Goal: Transaction & Acquisition: Purchase product/service

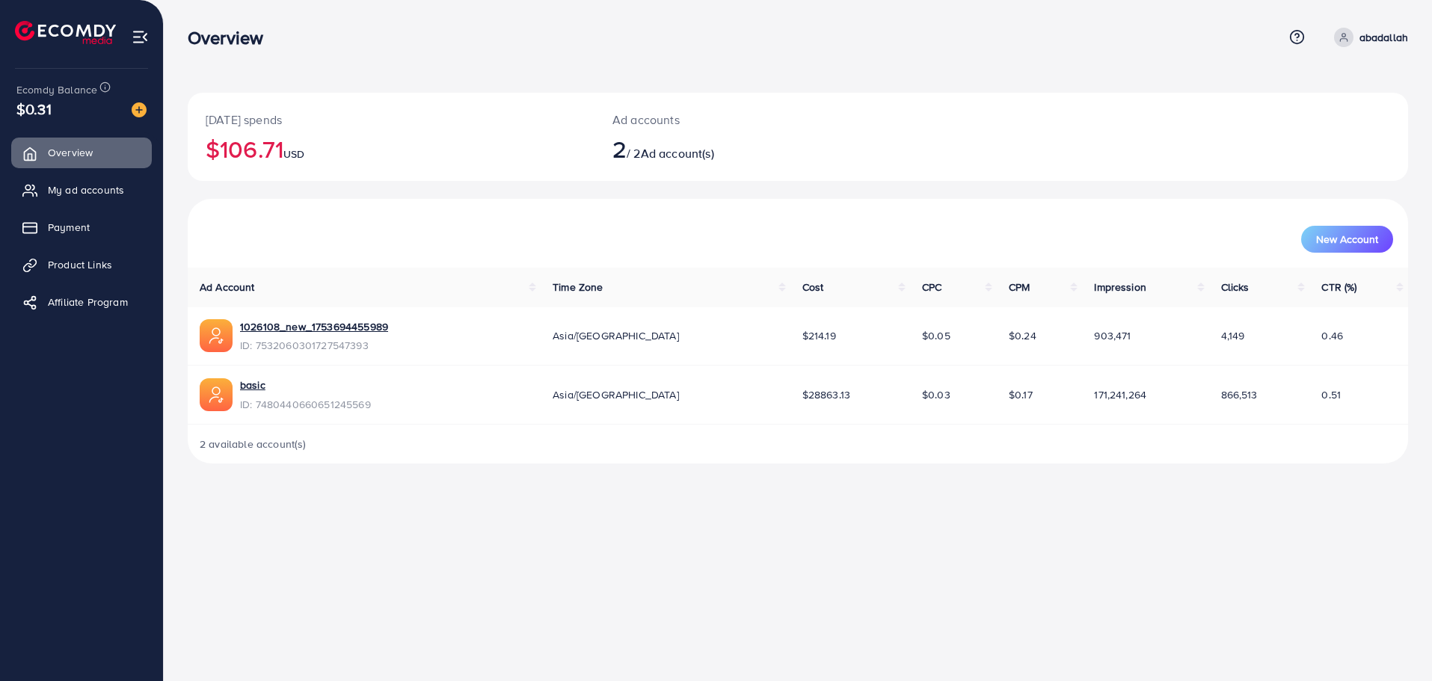
click at [96, 212] on ul "Overview My ad accounts Payment Product Links Affiliate Program" at bounding box center [81, 232] width 163 height 201
click at [97, 203] on link "My ad accounts" at bounding box center [81, 190] width 141 height 30
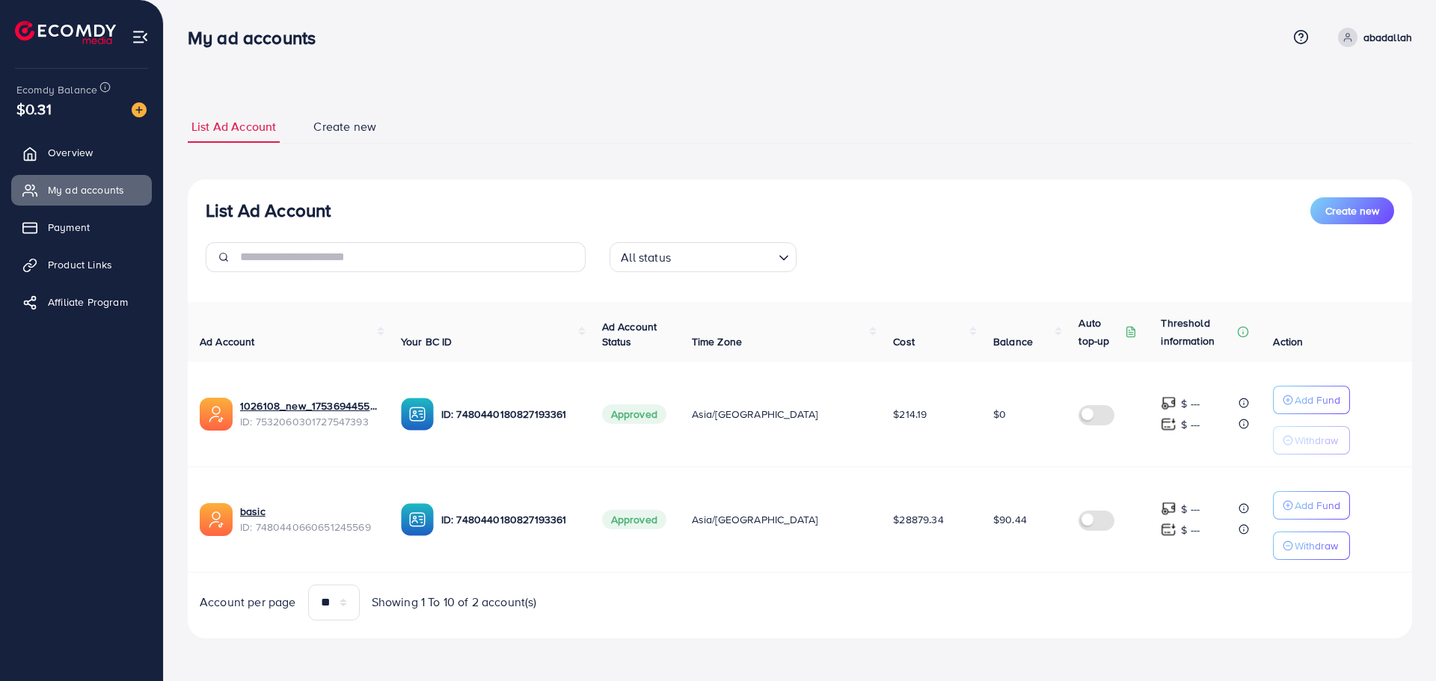
click at [935, 151] on div "List Ad Account Create new List Ad Account Create new All status Loading... Ad …" at bounding box center [800, 375] width 1224 height 528
drag, startPoint x: 986, startPoint y: 648, endPoint x: -372, endPoint y: -123, distance: 1561.2
click at [0, 0] on html "My ad accounts Help Center Contact Support Term and policy About Us abadallah P…" at bounding box center [718, 340] width 1436 height 681
click at [609, 145] on div "List Ad Account Create new List Ad Account Create new All status Loading... Ad …" at bounding box center [800, 375] width 1224 height 528
drag, startPoint x: 64, startPoint y: 4, endPoint x: 1095, endPoint y: 645, distance: 1213.7
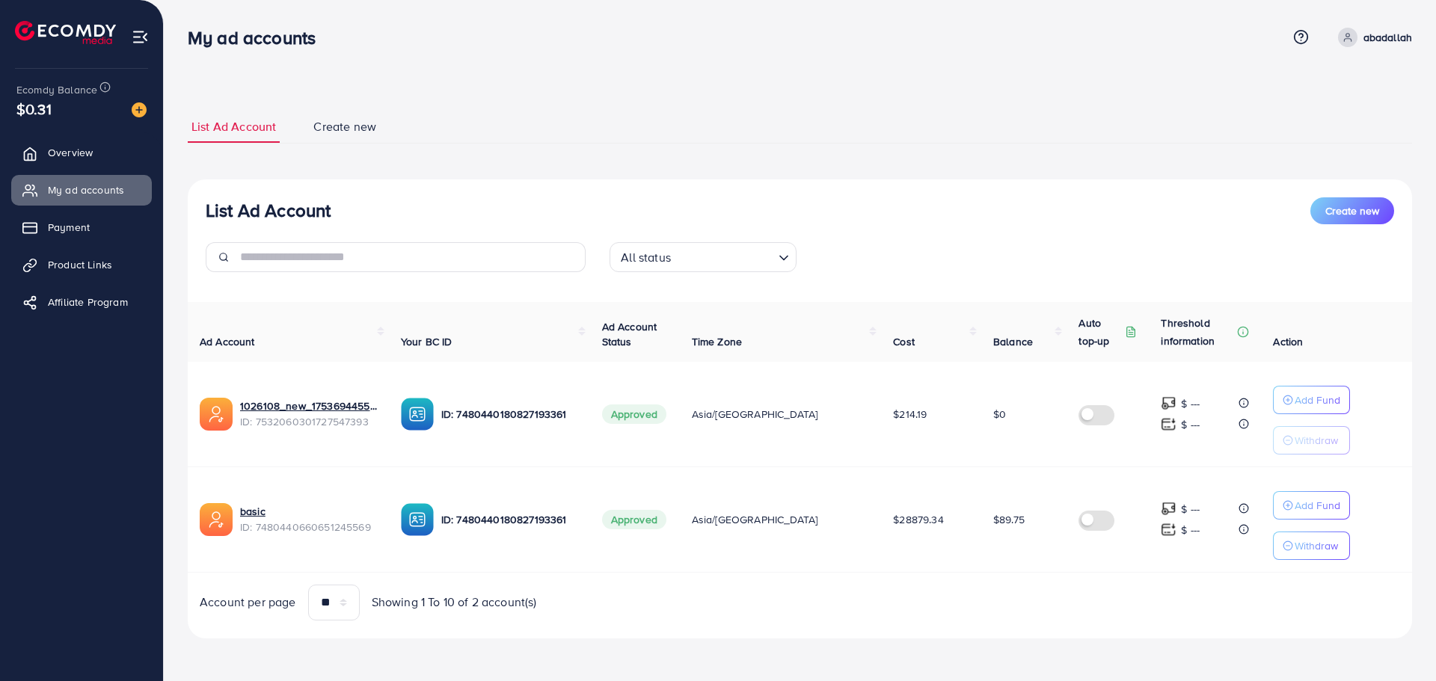
click at [1095, 645] on div "My ad accounts Help Center Contact Support Term and policy About Us abadallah P…" at bounding box center [718, 340] width 1436 height 680
click at [1095, 645] on div "List Ad Account Create new List Ad Account Create new All status Loading... Ad …" at bounding box center [800, 375] width 1224 height 564
drag, startPoint x: 1193, startPoint y: 671, endPoint x: 46, endPoint y: 20, distance: 1318.7
click at [46, 20] on div "My ad accounts Help Center Contact Support Term and policy About Us abadallah P…" at bounding box center [718, 340] width 1436 height 680
click at [46, 13] on li at bounding box center [71, 34] width 113 height 60
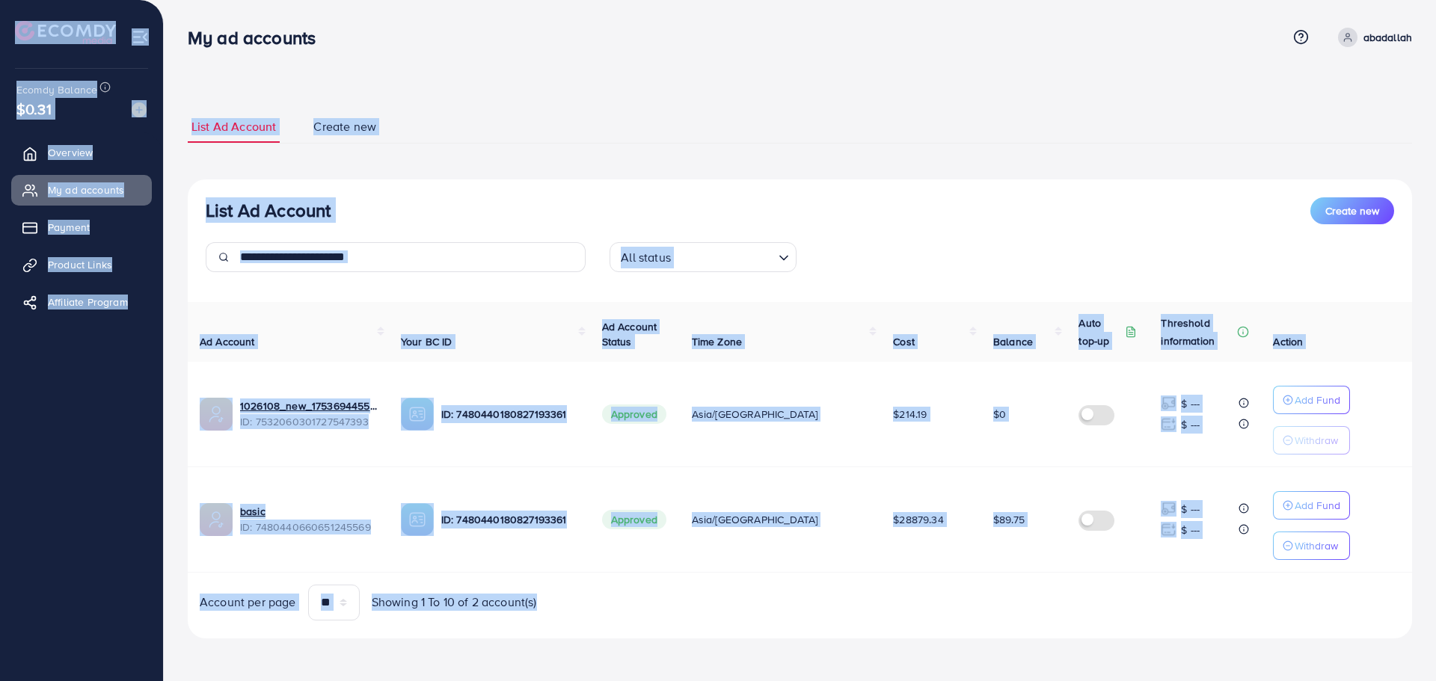
drag, startPoint x: 48, startPoint y: 13, endPoint x: 938, endPoint y: 623, distance: 1079.6
click at [894, 600] on div "My ad accounts Help Center Contact Support Term and policy About Us abadallah P…" at bounding box center [718, 340] width 1436 height 680
click at [938, 623] on div "List Ad Account Create new All status Loading... Ad Account Your BC ID Ad Accou…" at bounding box center [800, 408] width 1224 height 459
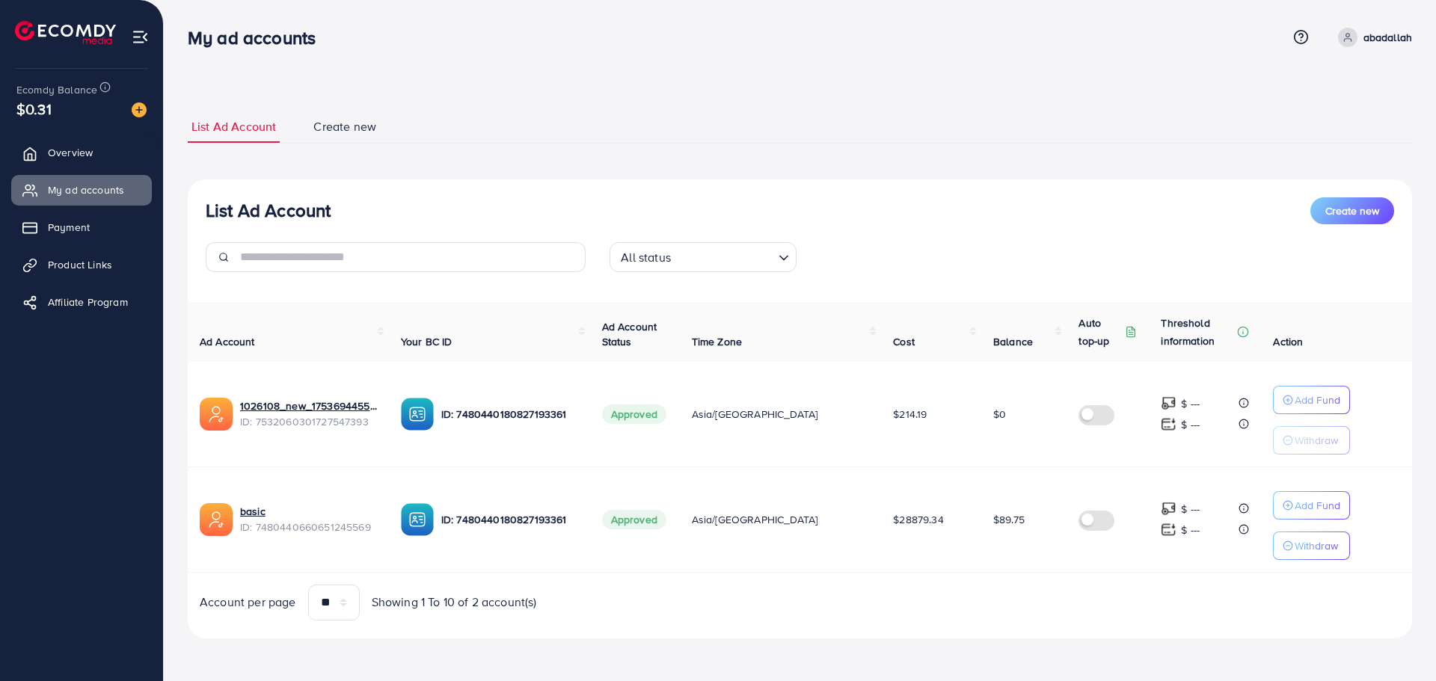
drag, startPoint x: 985, startPoint y: 637, endPoint x: 183, endPoint y: 29, distance: 1006.1
click at [183, 29] on div "My ad accounts Help Center Contact Support Term and policy About Us abadallah P…" at bounding box center [718, 340] width 1436 height 680
click at [183, 28] on div "My ad accounts" at bounding box center [258, 38] width 164 height 22
drag, startPoint x: 178, startPoint y: 11, endPoint x: 913, endPoint y: 701, distance: 1007.8
click at [913, 680] on html "My ad accounts Help Center Contact Support Term and policy About Us abadallah P…" at bounding box center [718, 340] width 1436 height 681
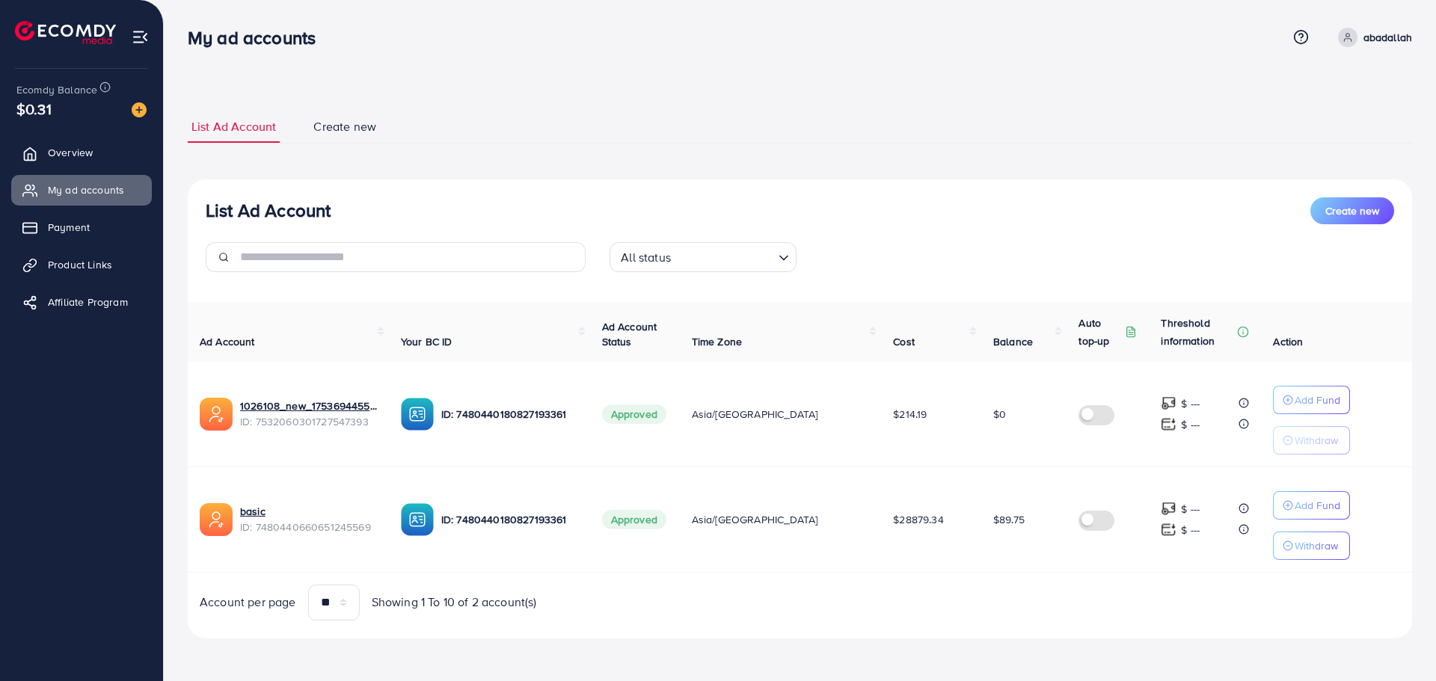
click at [887, 639] on div "List Ad Account Create new List Ad Account Create new All status Loading... Ad …" at bounding box center [800, 375] width 1224 height 564
click at [84, 227] on span "Payment" at bounding box center [73, 227] width 42 height 15
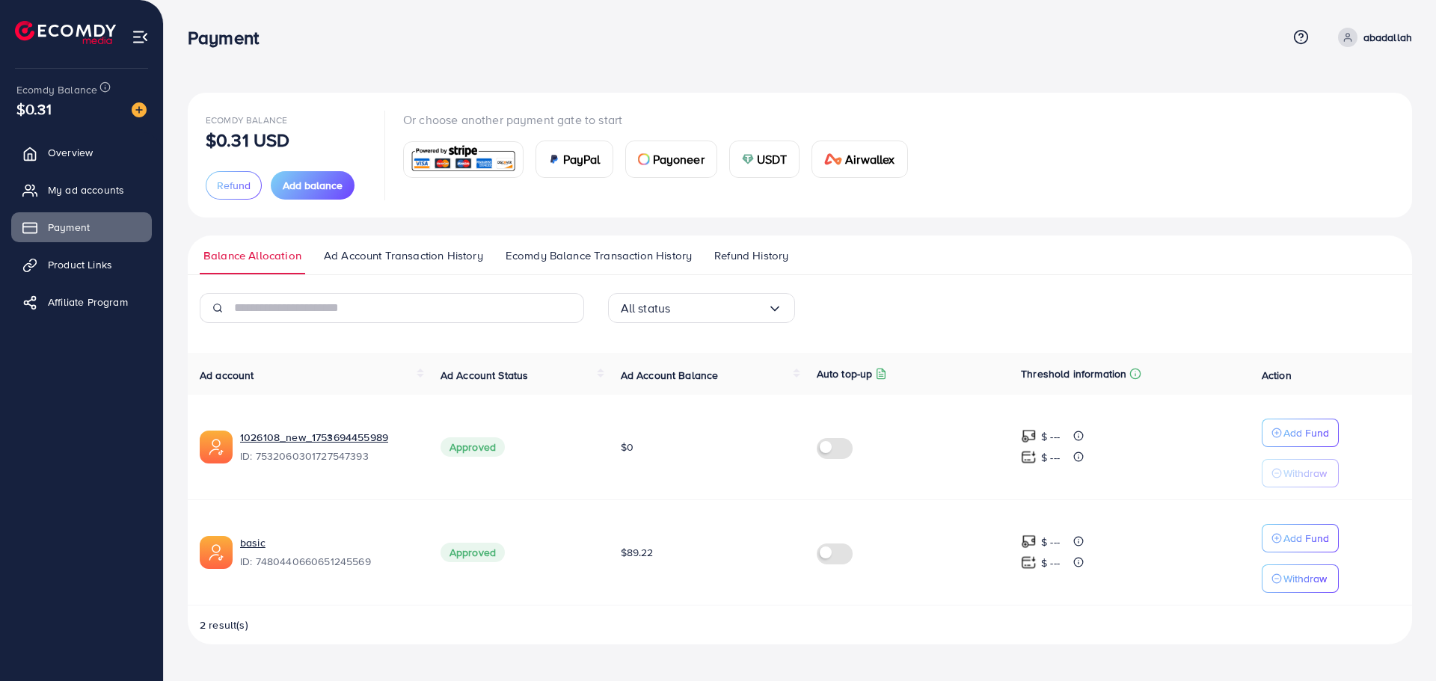
click at [132, 111] on img at bounding box center [139, 109] width 15 height 15
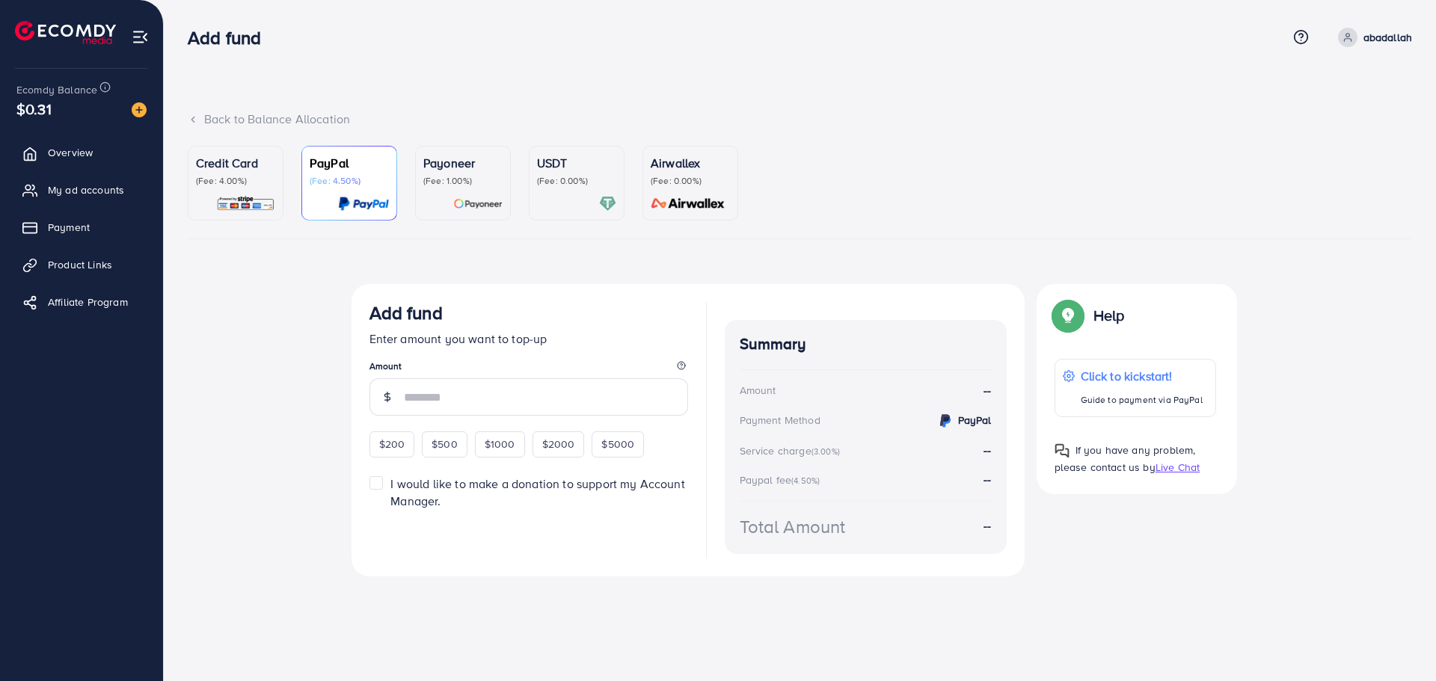
click at [265, 189] on div "Credit Card (Fee: 4.00%)" at bounding box center [235, 183] width 79 height 58
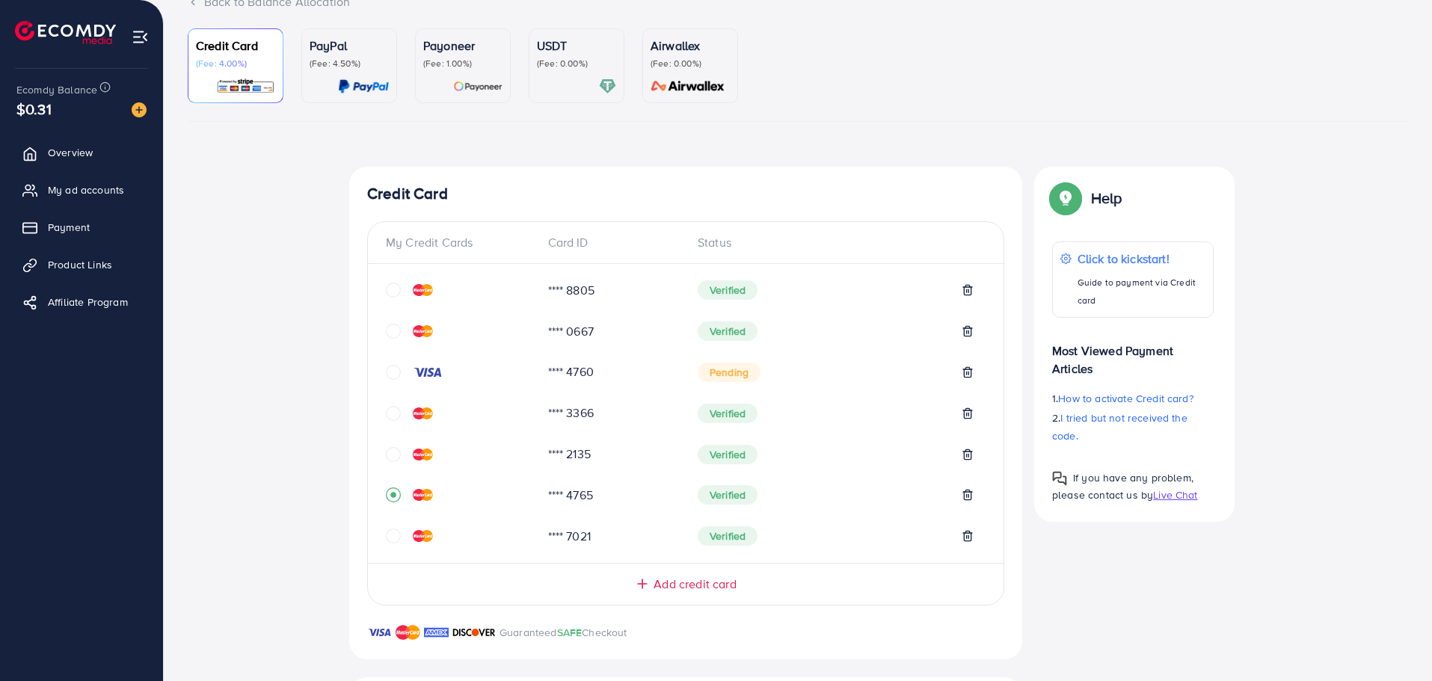
scroll to position [466, 0]
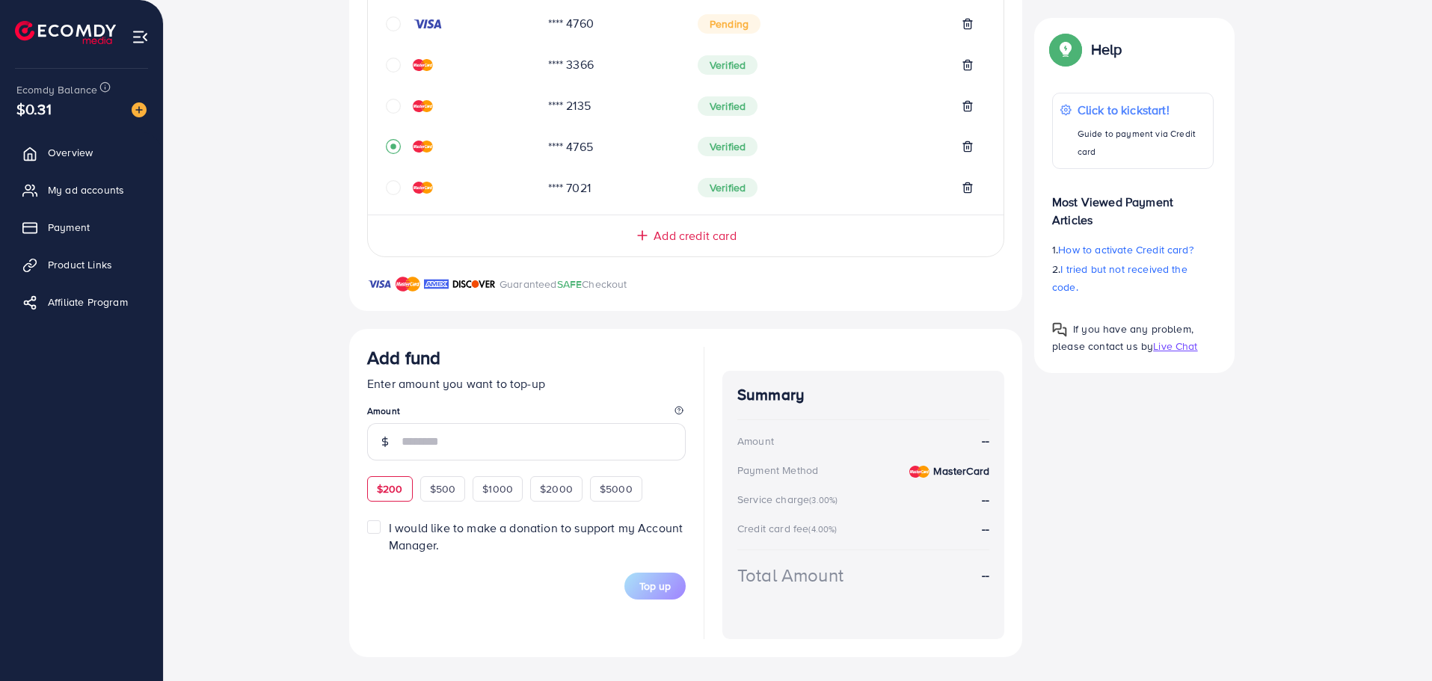
click at [391, 488] on span "$200" at bounding box center [390, 489] width 26 height 15
type input "***"
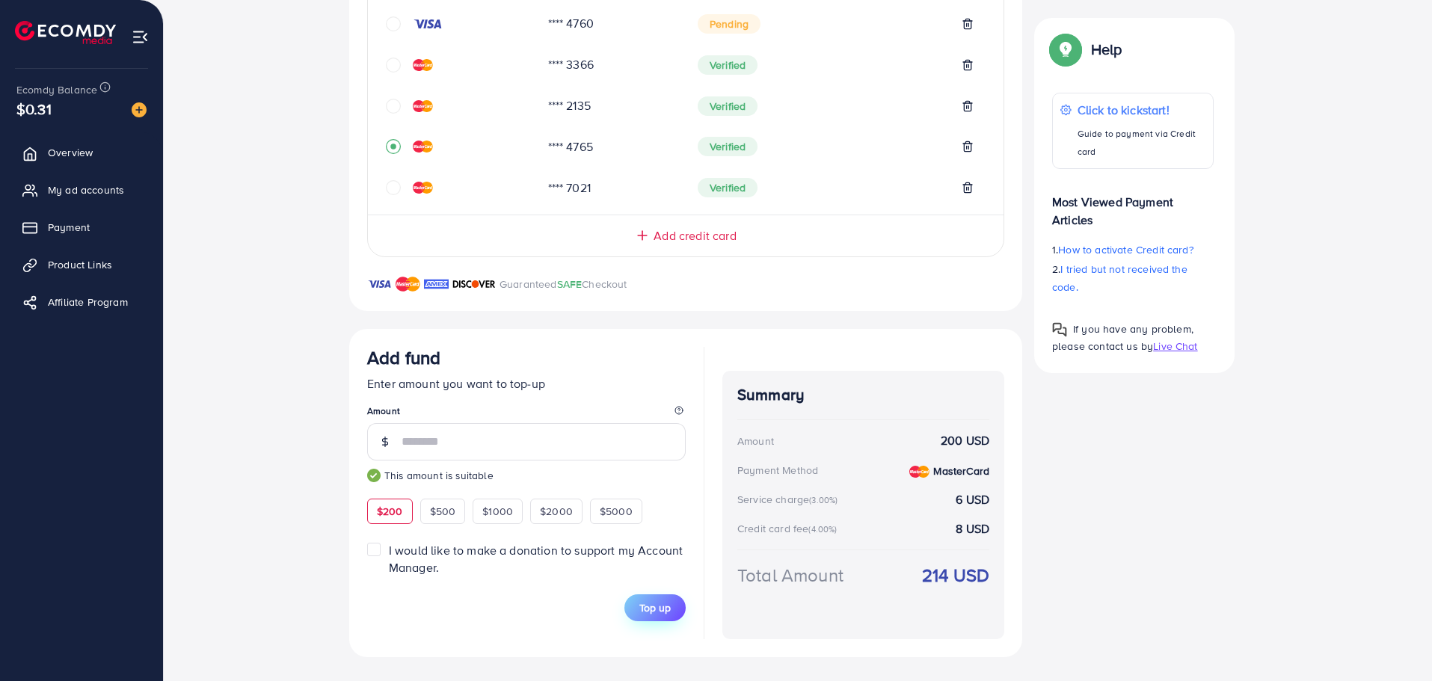
click at [681, 609] on button "Top up" at bounding box center [654, 607] width 61 height 27
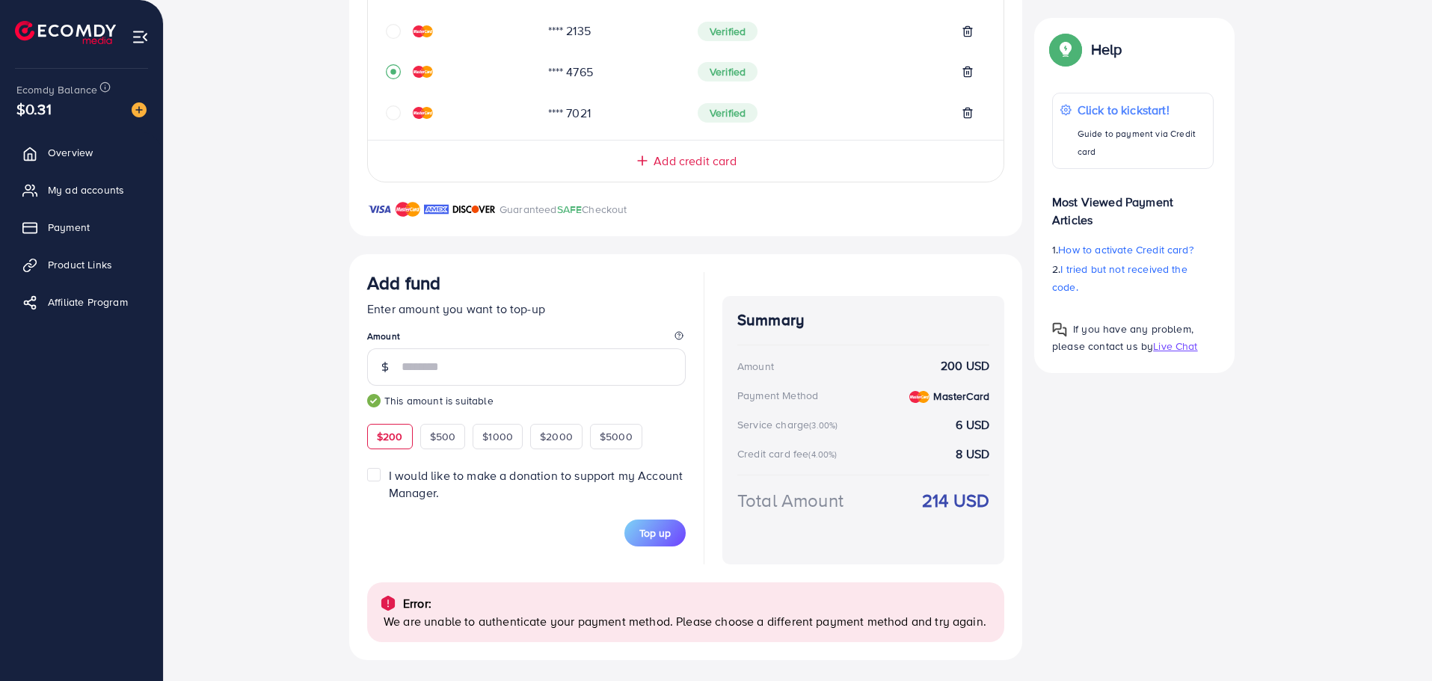
scroll to position [544, 0]
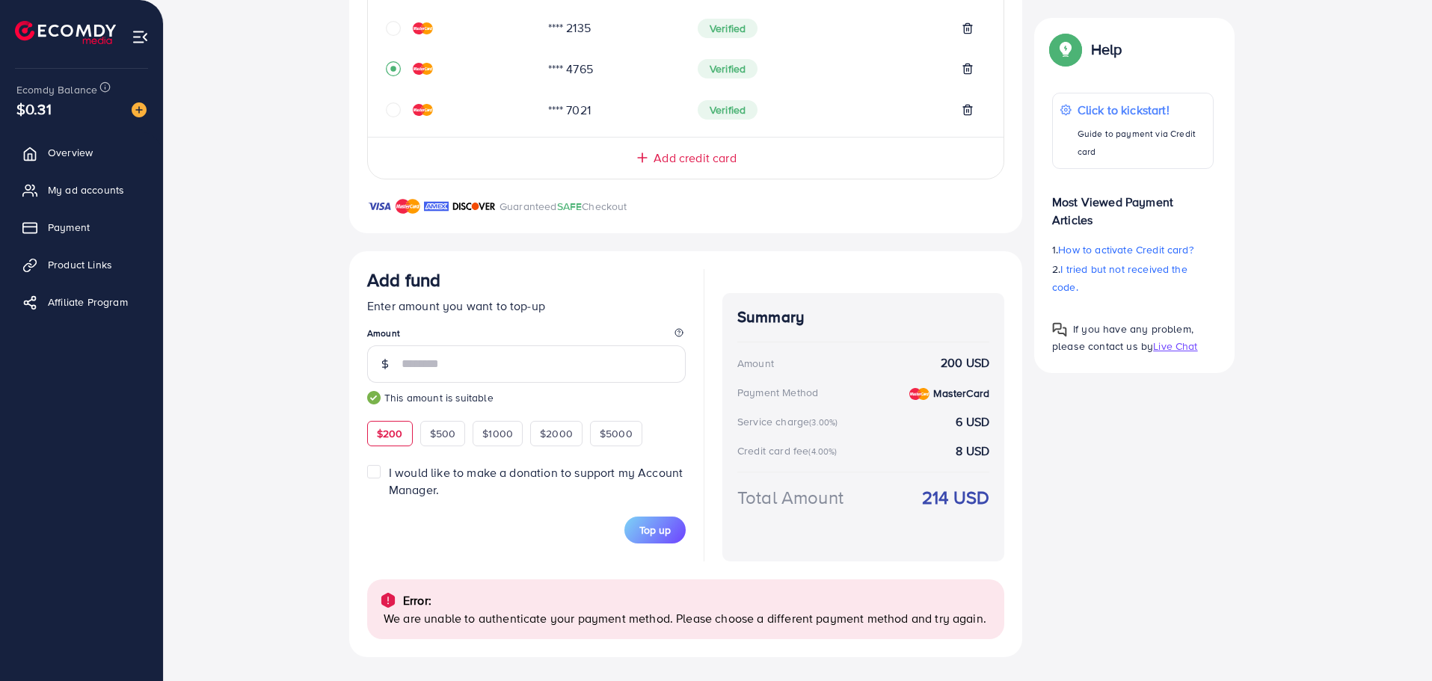
click at [265, 227] on div "Top-up Success! Thanks you for your purchase. Please check your balance again. …" at bounding box center [798, 199] width 1220 height 917
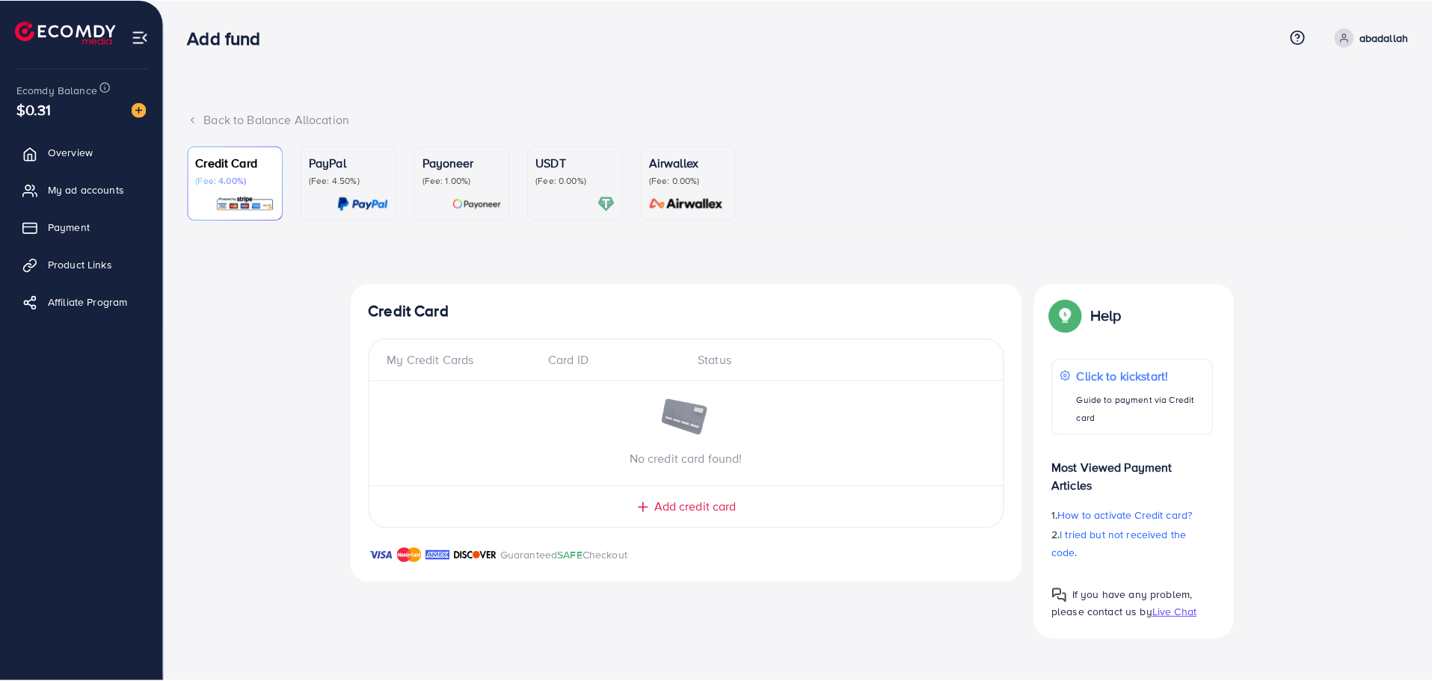
scroll to position [453, 0]
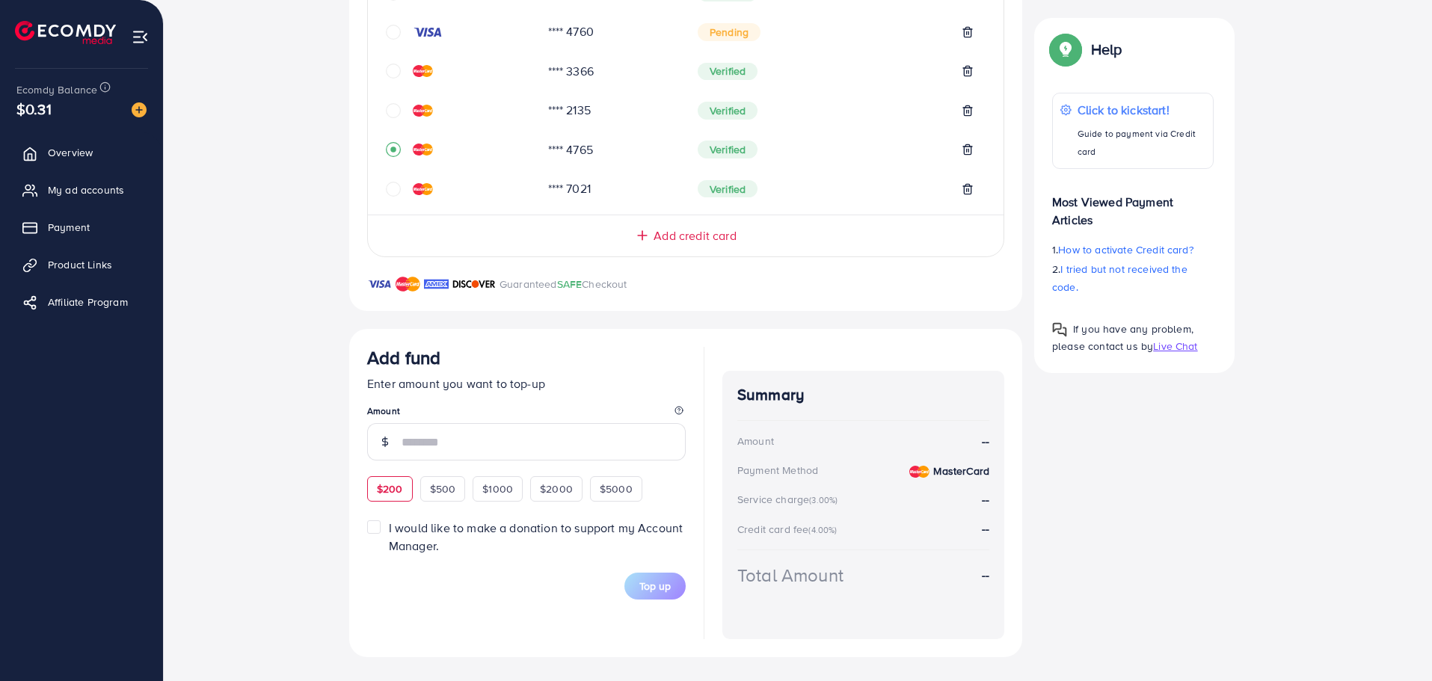
click at [385, 485] on div "Add fund Enter amount you want to top-up Amount $200 $500 $1000 $2000 $5000" at bounding box center [526, 424] width 319 height 155
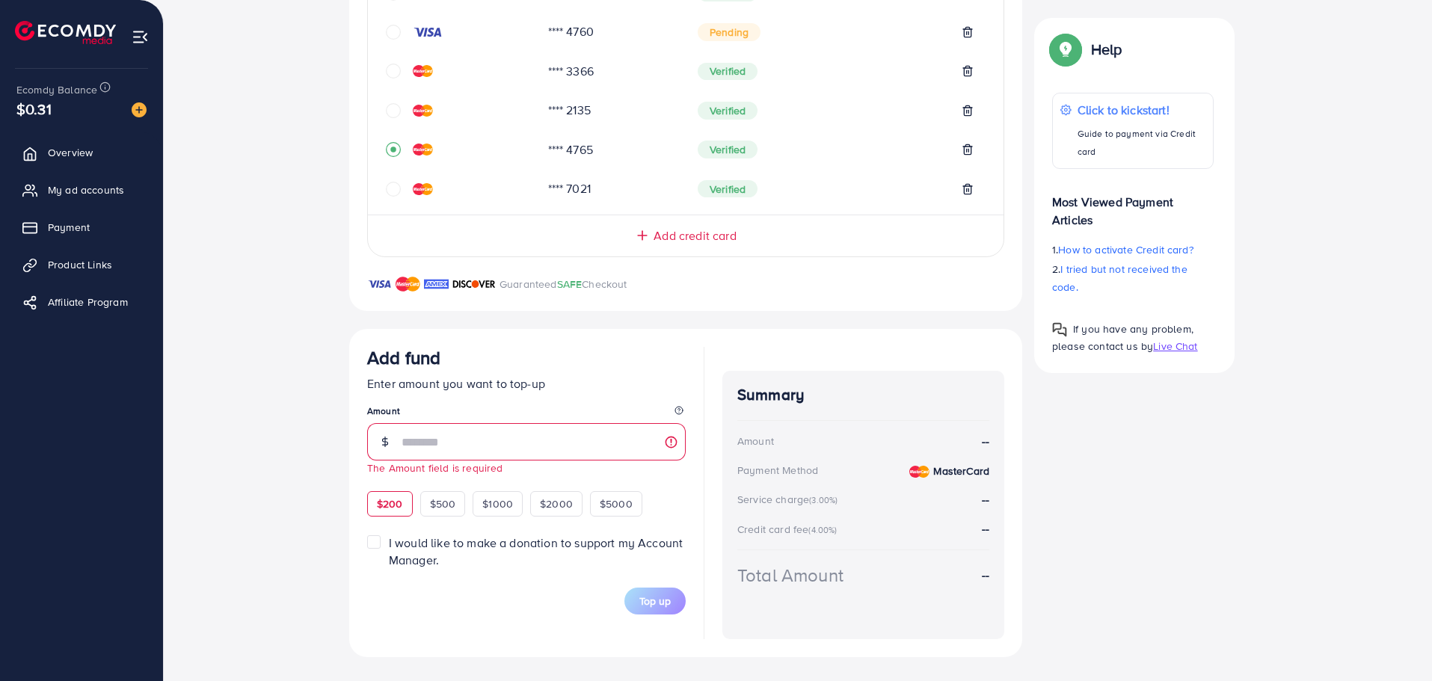
click at [388, 493] on div "$200" at bounding box center [390, 503] width 46 height 25
type input "***"
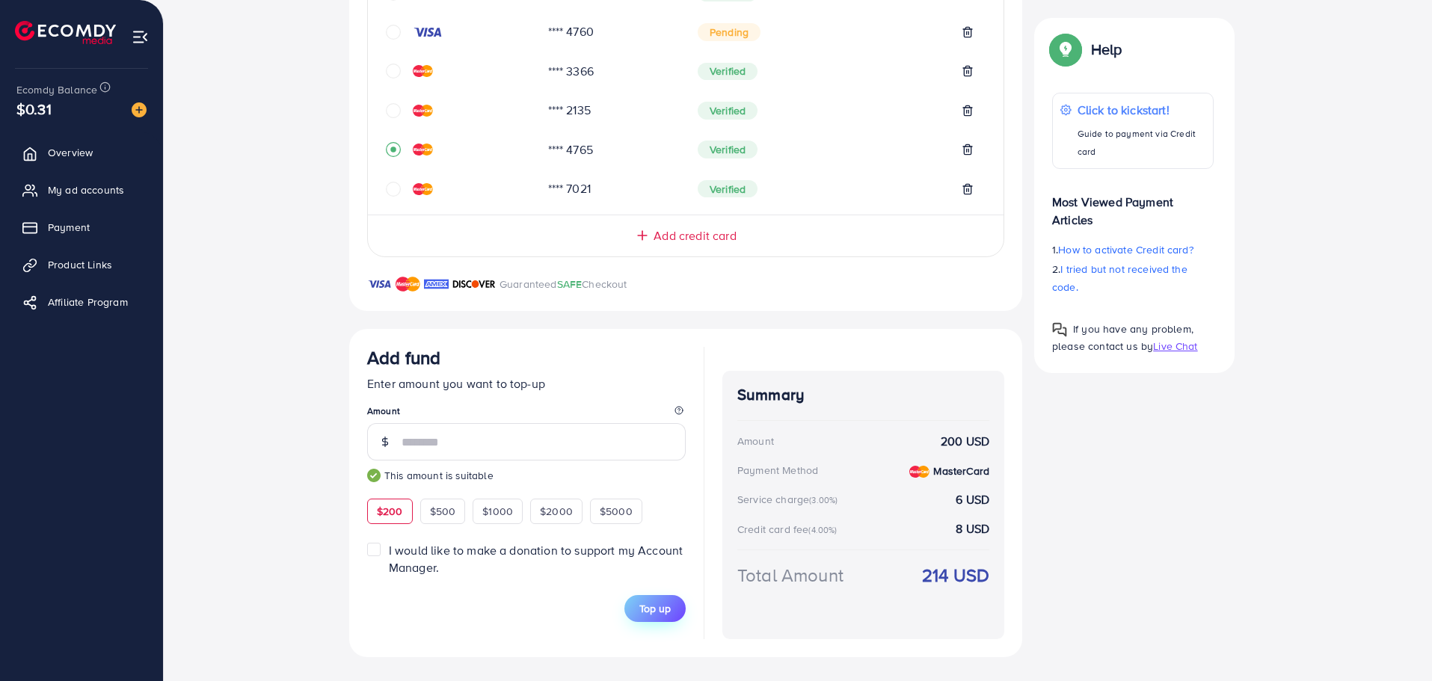
click at [660, 619] on button "Top up" at bounding box center [654, 608] width 61 height 27
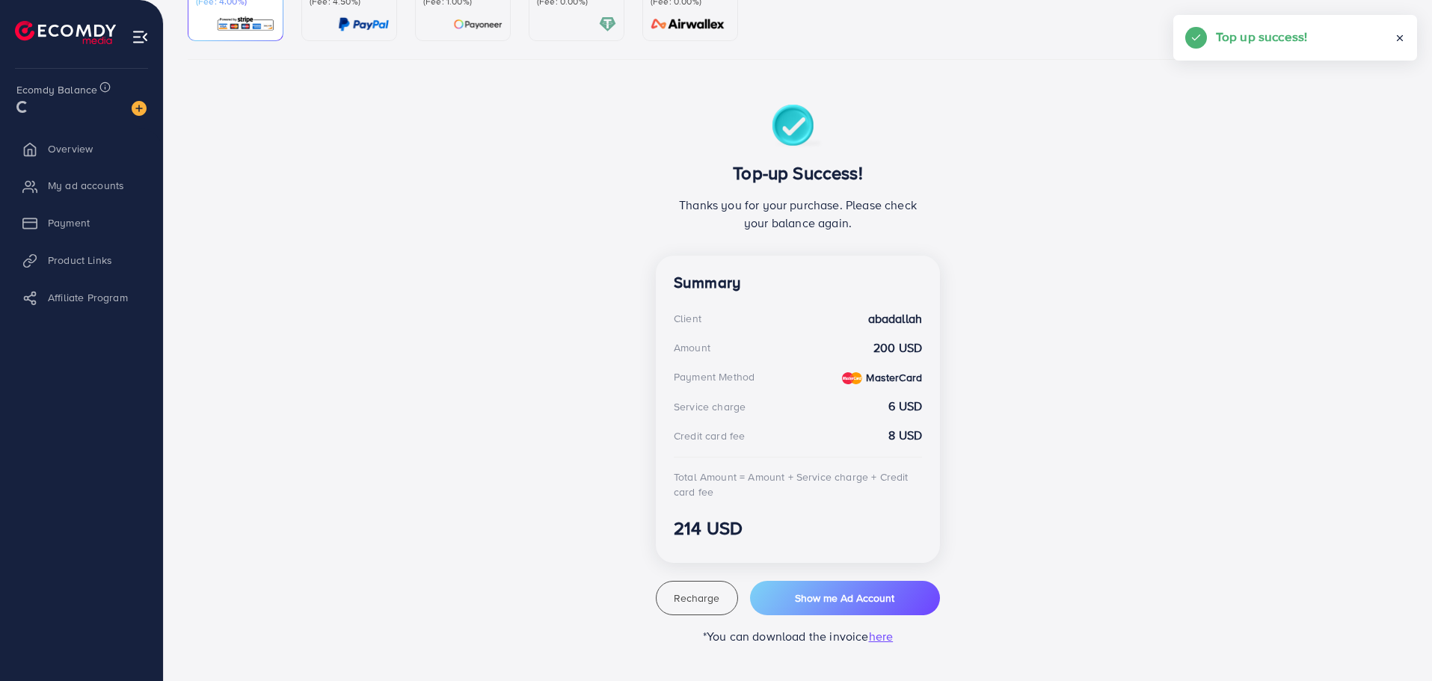
scroll to position [179, 0]
click at [99, 194] on span "My ad accounts" at bounding box center [90, 189] width 76 height 15
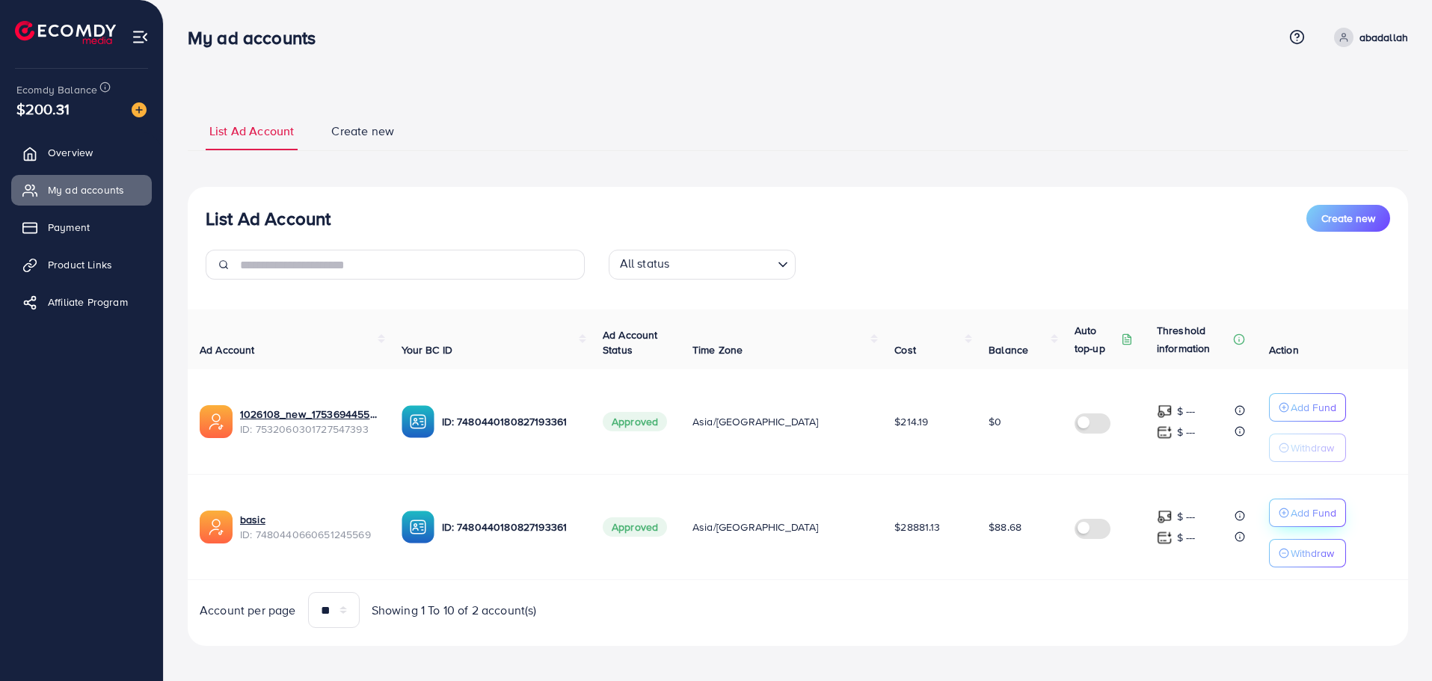
click at [1291, 520] on p "Add Fund" at bounding box center [1314, 513] width 46 height 18
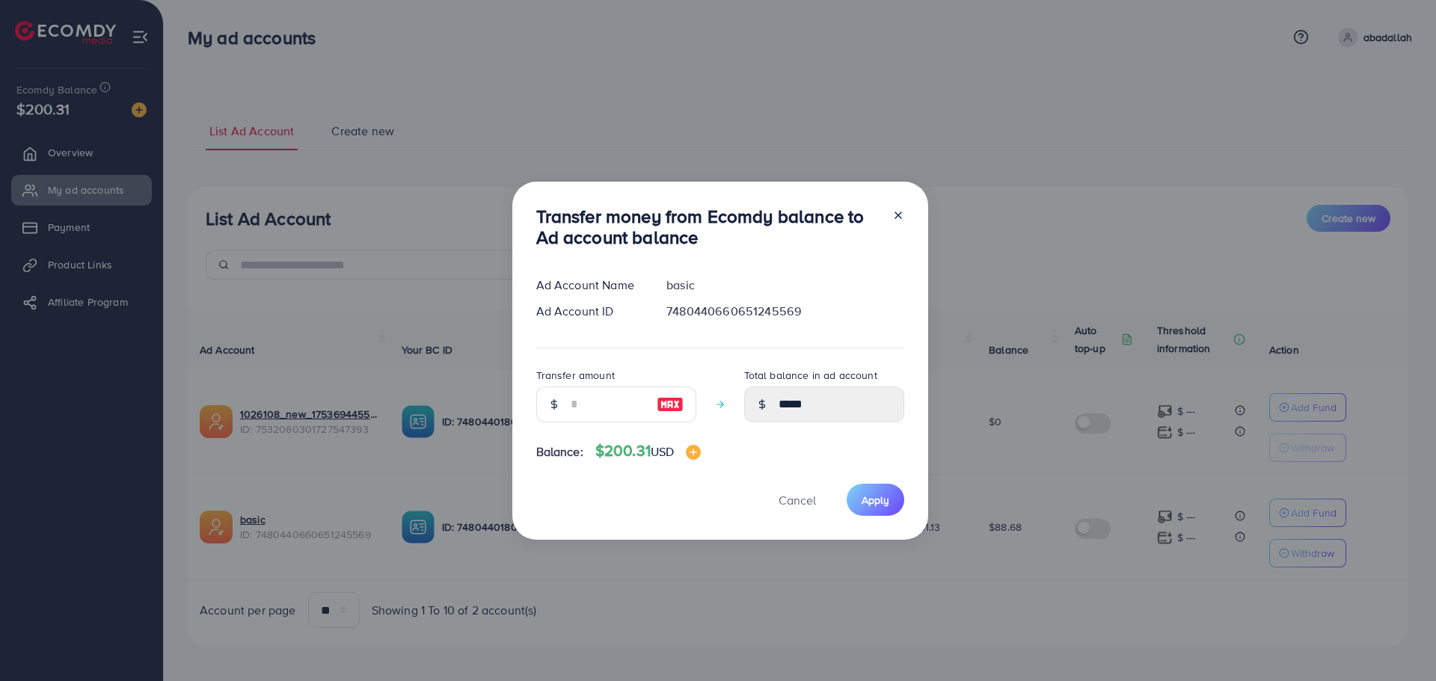
click at [674, 404] on img at bounding box center [670, 405] width 27 height 18
type input "***"
type input "******"
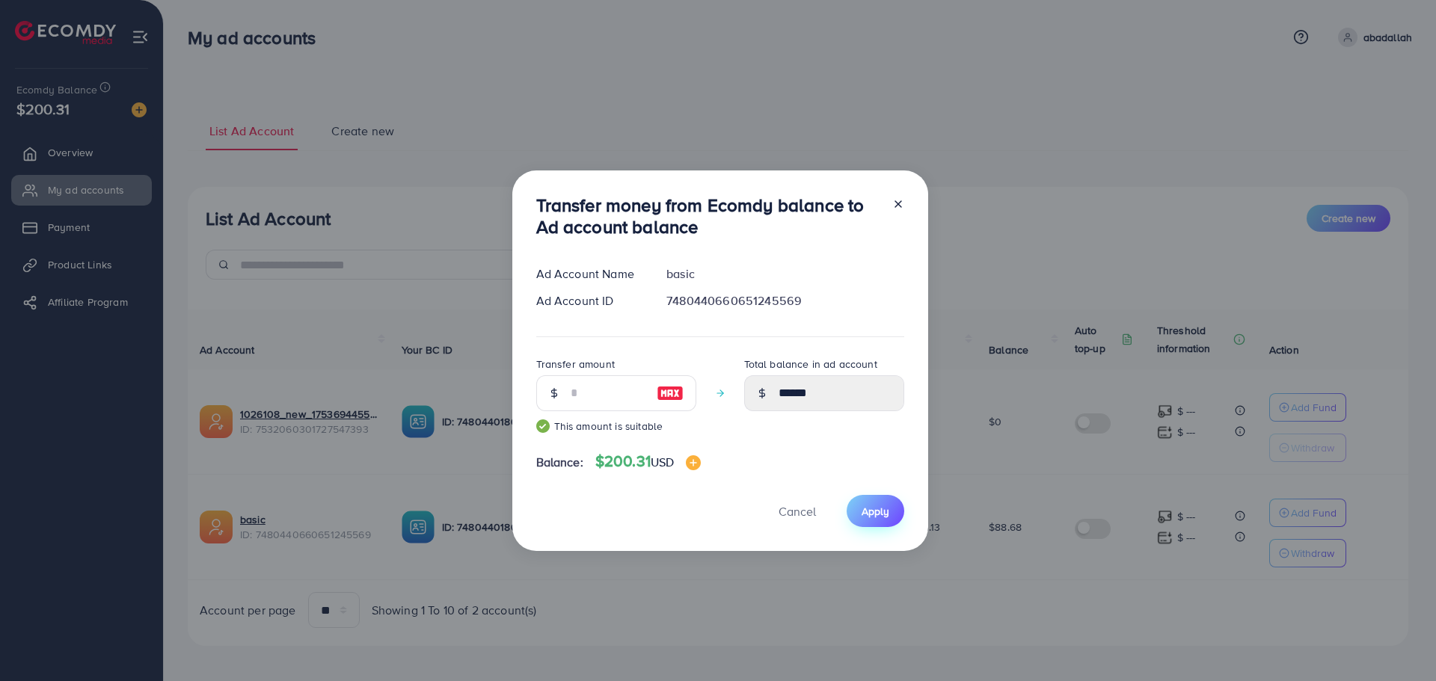
click at [871, 508] on span "Apply" at bounding box center [875, 511] width 28 height 15
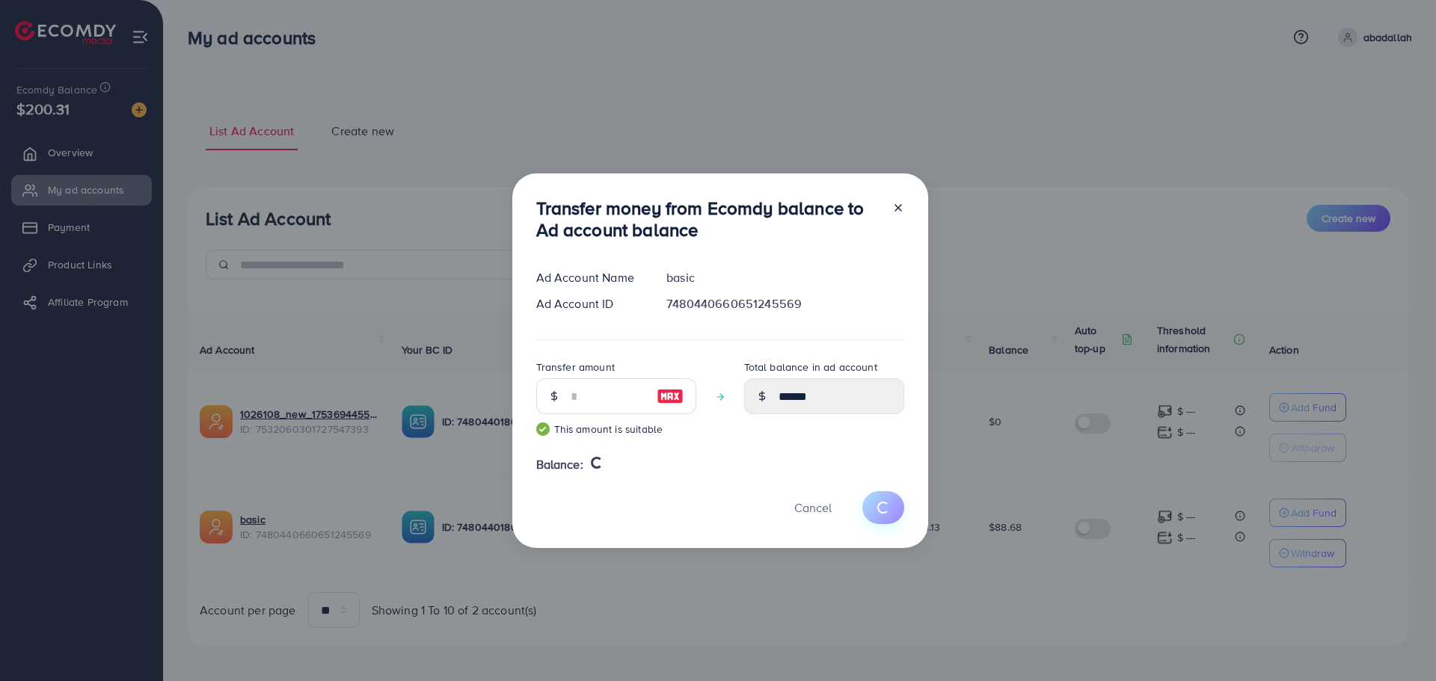
type input "*****"
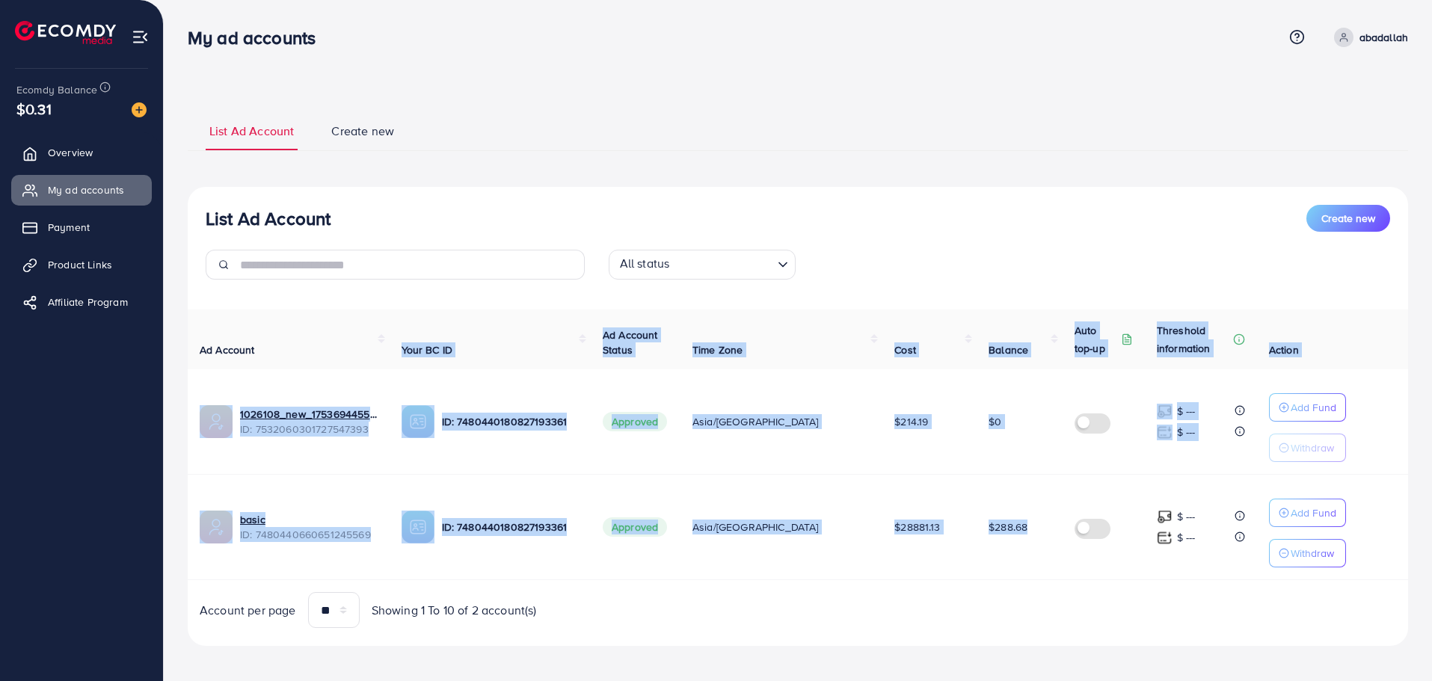
drag, startPoint x: 998, startPoint y: 574, endPoint x: 420, endPoint y: 367, distance: 613.3
click at [420, 367] on table "Ad Account Your BC ID Ad Account Status Time Zone Cost Balance Auto top-up Thre…" at bounding box center [798, 445] width 1220 height 271
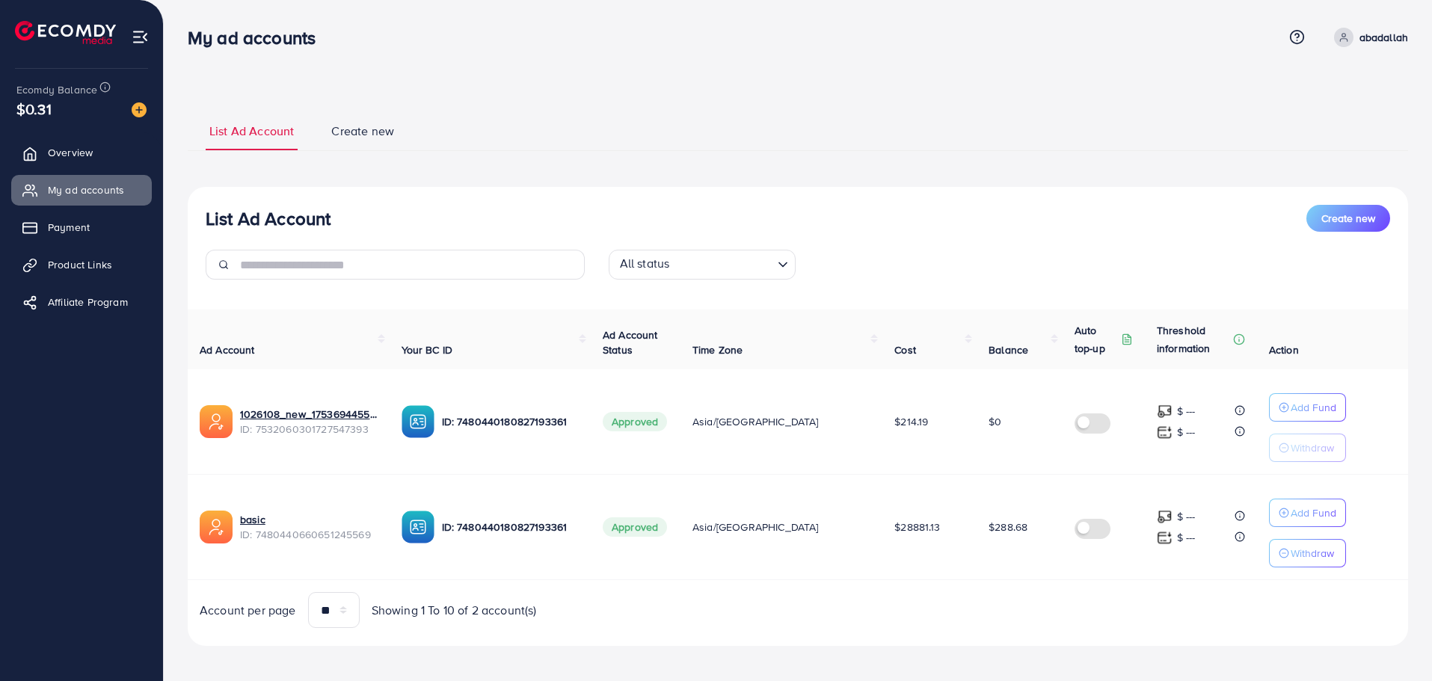
click at [572, 101] on div "List Ad Account Create new List Ad Account Create new All status Loading... Ad …" at bounding box center [798, 378] width 1220 height 571
drag, startPoint x: 495, startPoint y: 84, endPoint x: 829, endPoint y: 624, distance: 635.0
click at [829, 624] on div "My ad accounts Help Center Contact Support Term and policy About Us abadallah P…" at bounding box center [716, 344] width 1432 height 688
click at [941, 612] on div "Account per page ** ** ** *** Showing 1 To 10 of 2 account(s)" at bounding box center [798, 610] width 1244 height 36
drag, startPoint x: 1158, startPoint y: 632, endPoint x: 96, endPoint y: -56, distance: 1265.2
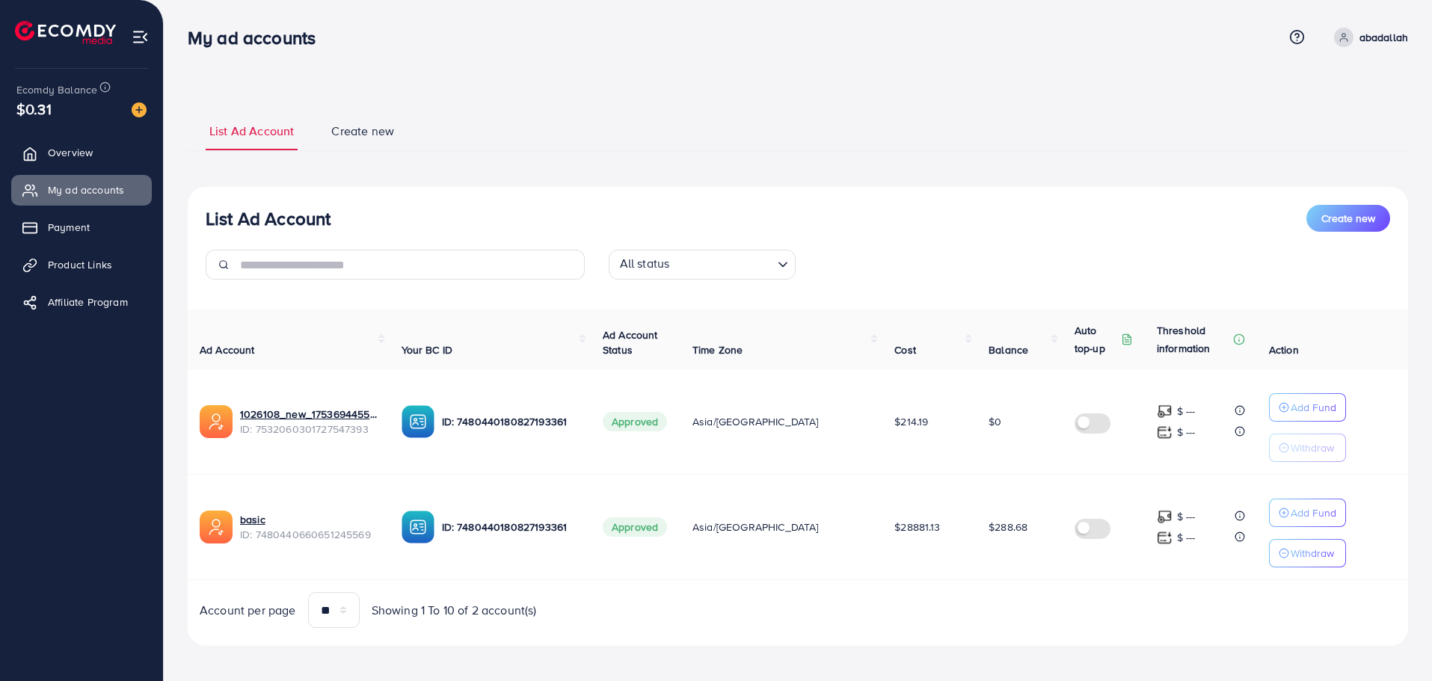
click at [96, 0] on html "My ad accounts Help Center Contact Support Term and policy About Us abadallah P…" at bounding box center [716, 340] width 1432 height 681
click at [285, 67] on div "List Ad Account Create new List Ad Account Create new All status Loading... Ad …" at bounding box center [798, 344] width 1268 height 688
drag, startPoint x: 182, startPoint y: 24, endPoint x: 979, endPoint y: 627, distance: 999.3
click at [979, 627] on div "List Ad Account Create new List Ad Account Create new All status Loading... Ad …" at bounding box center [798, 344] width 1268 height 688
click at [979, 627] on div "Account per page ** ** ** *** Showing 1 To 10 of 2 account(s)" at bounding box center [798, 610] width 1244 height 36
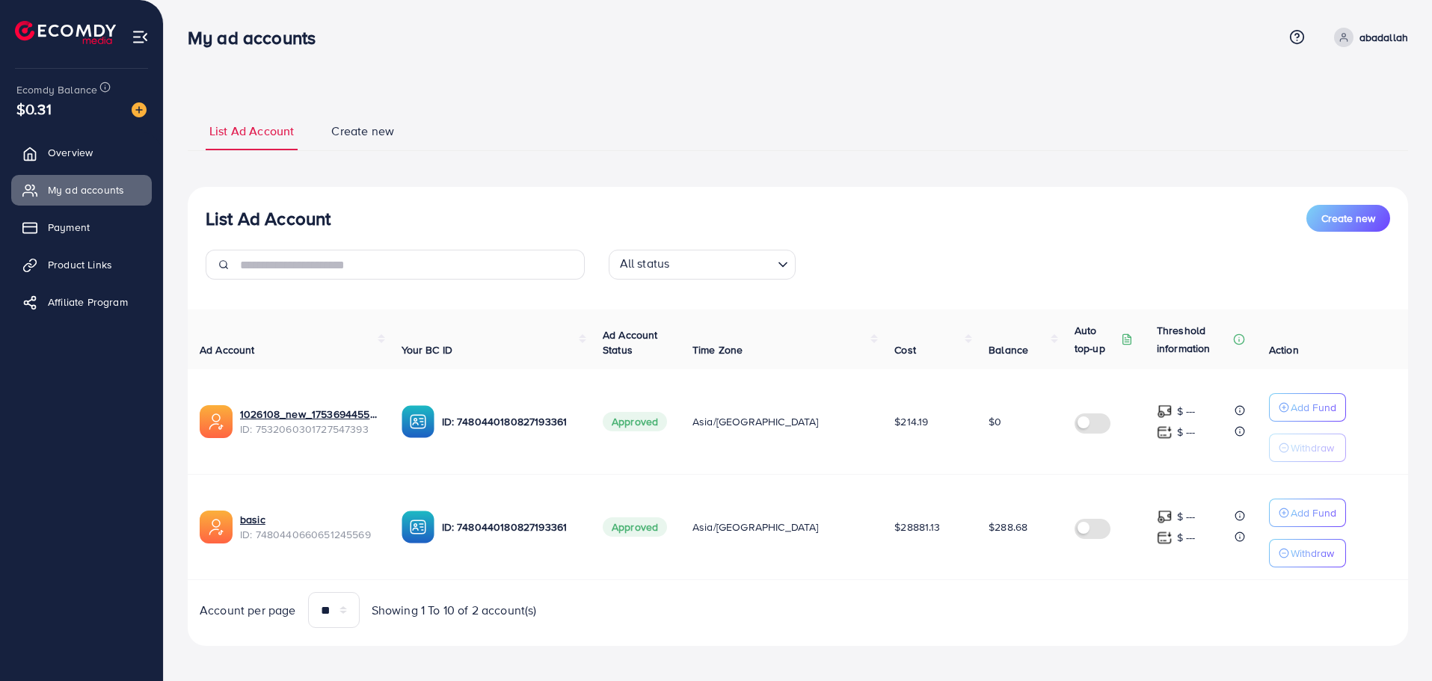
drag, startPoint x: 882, startPoint y: 530, endPoint x: 191, endPoint y: 37, distance: 848.7
click at [191, 37] on div "My ad accounts Help Center Contact Support Term and policy About Us abadallah P…" at bounding box center [716, 344] width 1432 height 688
click at [191, 37] on h3 "My ad accounts" at bounding box center [258, 38] width 140 height 22
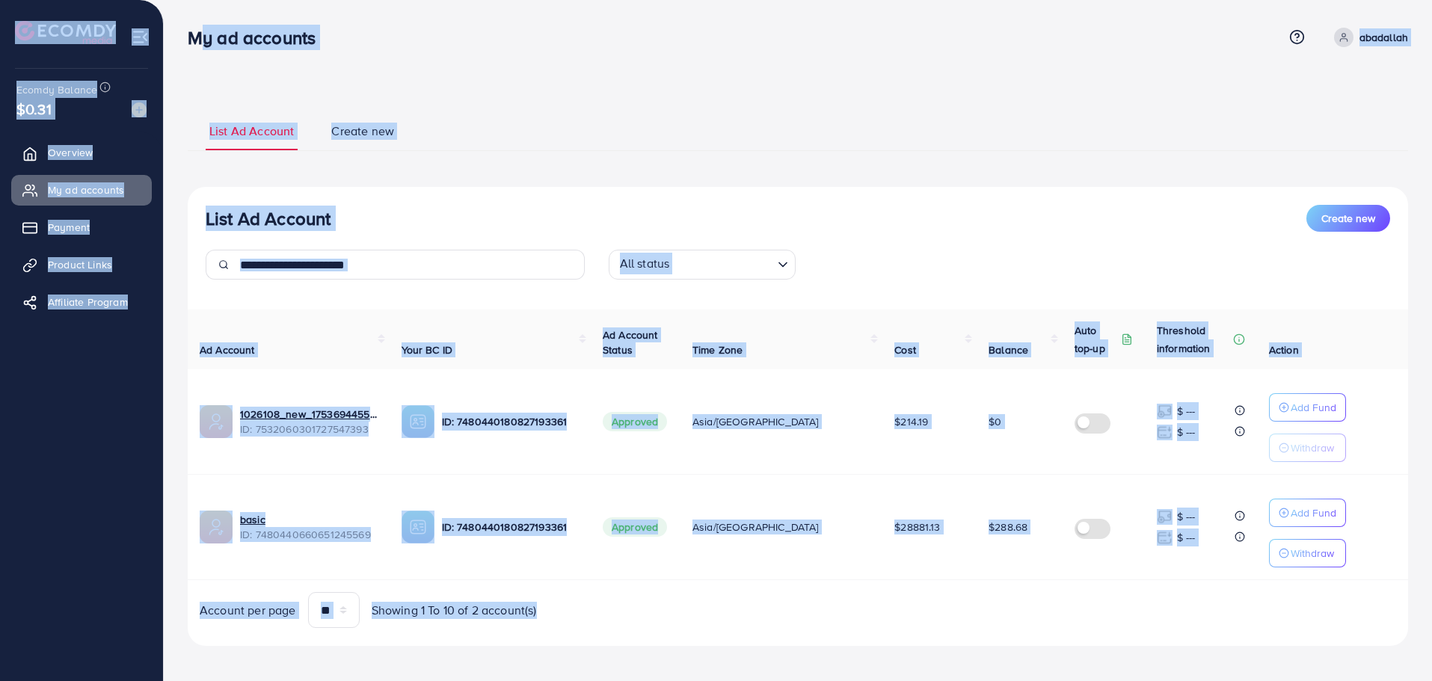
drag, startPoint x: 191, startPoint y: 36, endPoint x: 1101, endPoint y: 672, distance: 1110.0
click at [1101, 672] on div "My ad accounts Help Center Contact Support Term and policy About Us abadallah P…" at bounding box center [716, 344] width 1432 height 688
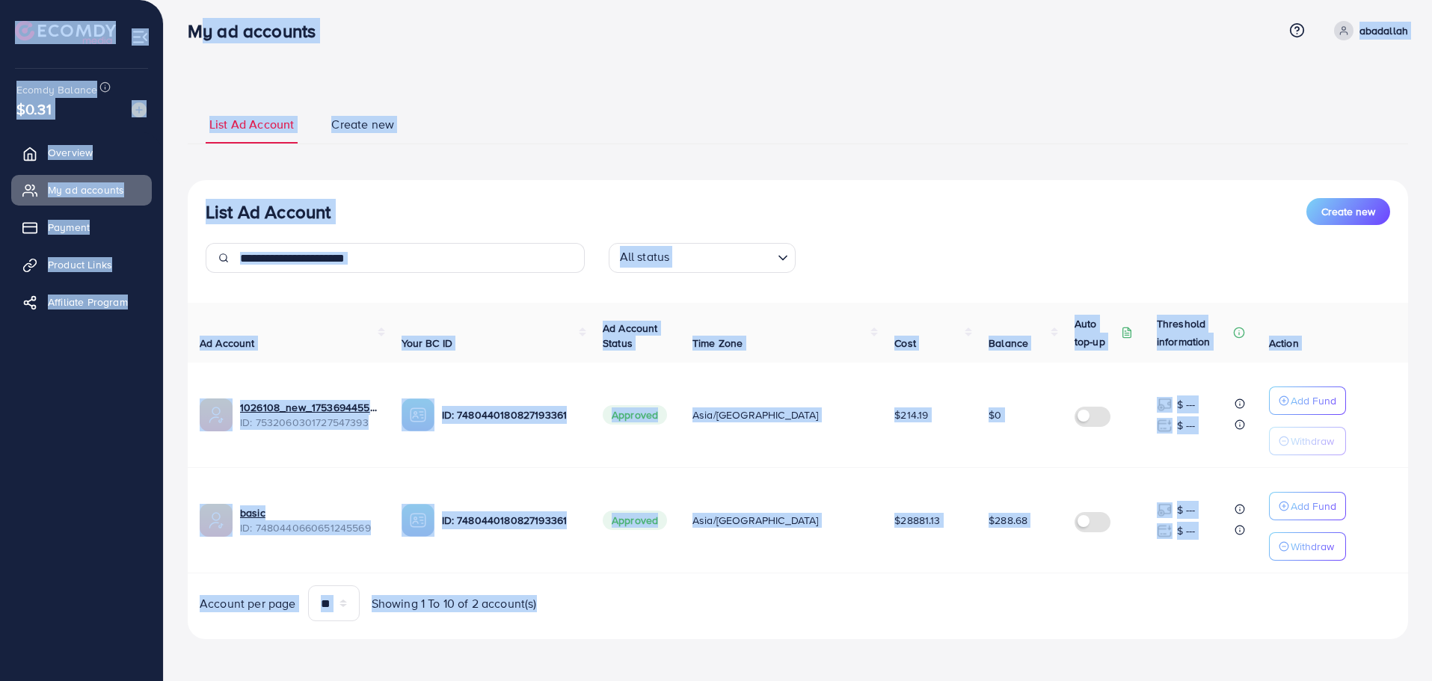
click at [1095, 627] on div "List Ad Account Create new All status Loading... Ad Account Your BC ID Ad Accou…" at bounding box center [798, 409] width 1220 height 459
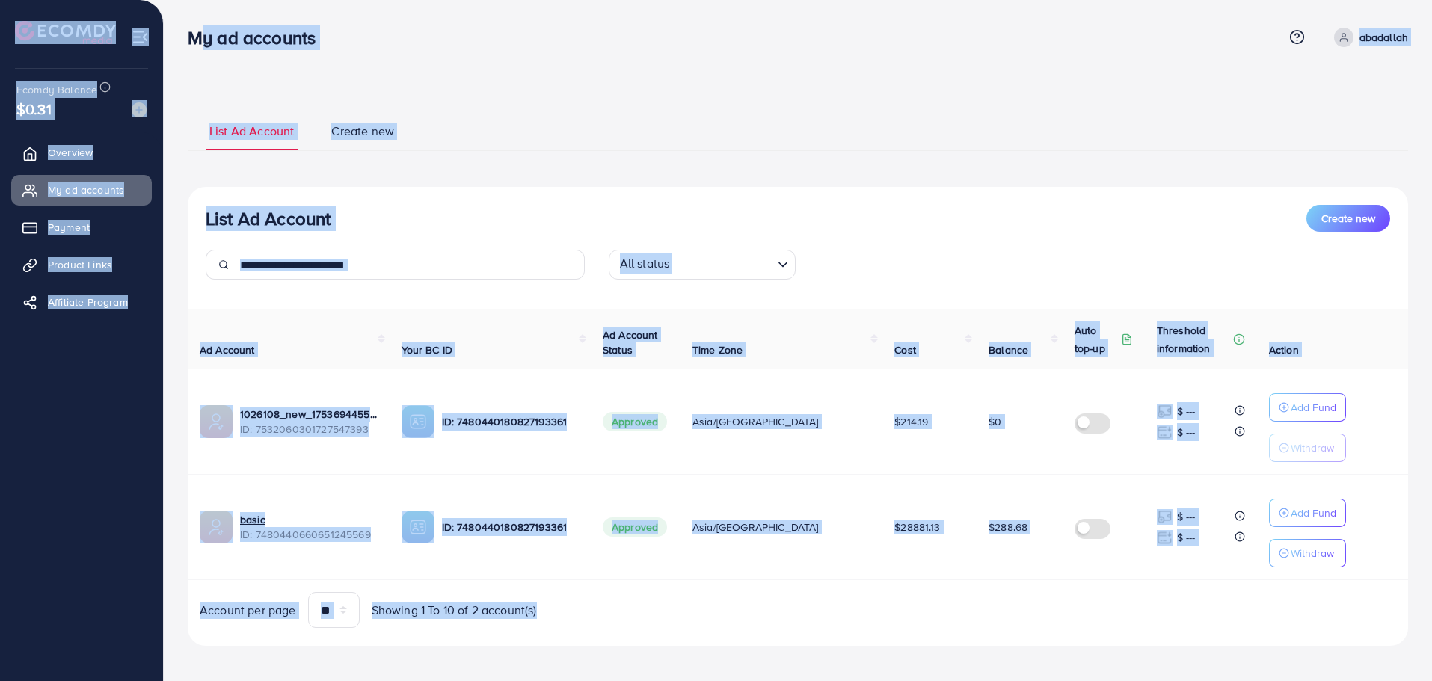
drag, startPoint x: 921, startPoint y: 520, endPoint x: 187, endPoint y: 37, distance: 878.6
click at [187, 37] on div "My ad accounts Help Center Contact Support Term and policy About Us abadallah P…" at bounding box center [716, 344] width 1432 height 688
click at [187, 37] on div "My ad accounts" at bounding box center [258, 38] width 164 height 22
drag, startPoint x: 187, startPoint y: 37, endPoint x: 944, endPoint y: 604, distance: 946.1
click at [944, 604] on div "My ad accounts Help Center Contact Support Term and policy About Us abadallah P…" at bounding box center [716, 344] width 1432 height 688
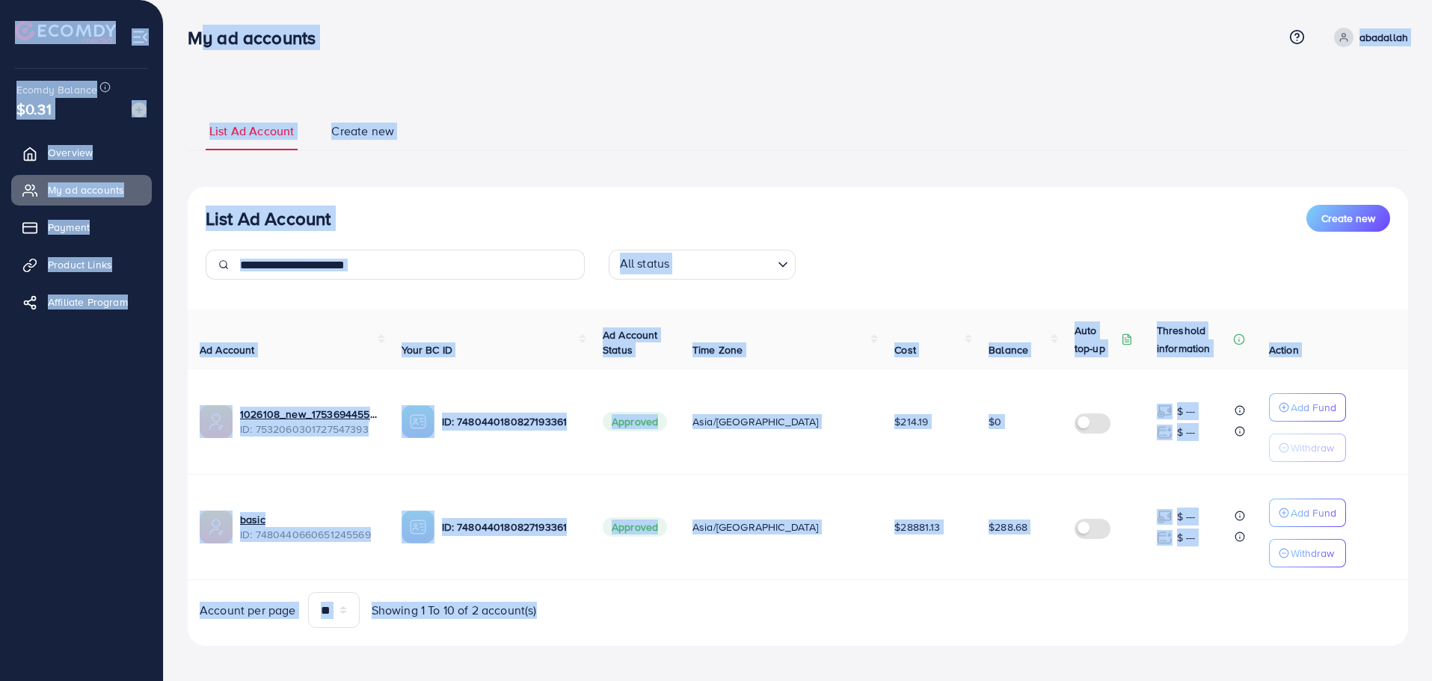
click at [944, 604] on div "Account per page ** ** ** *** Showing 1 To 10 of 2 account(s)" at bounding box center [798, 610] width 1244 height 36
drag, startPoint x: 944, startPoint y: 604, endPoint x: 182, endPoint y: 39, distance: 948.8
click at [182, 39] on div "My ad accounts Help Center Contact Support Term and policy About Us abadallah P…" at bounding box center [716, 344] width 1432 height 688
click at [182, 39] on div "My ad accounts" at bounding box center [258, 38] width 164 height 22
drag, startPoint x: 182, startPoint y: 39, endPoint x: 1000, endPoint y: 647, distance: 1018.6
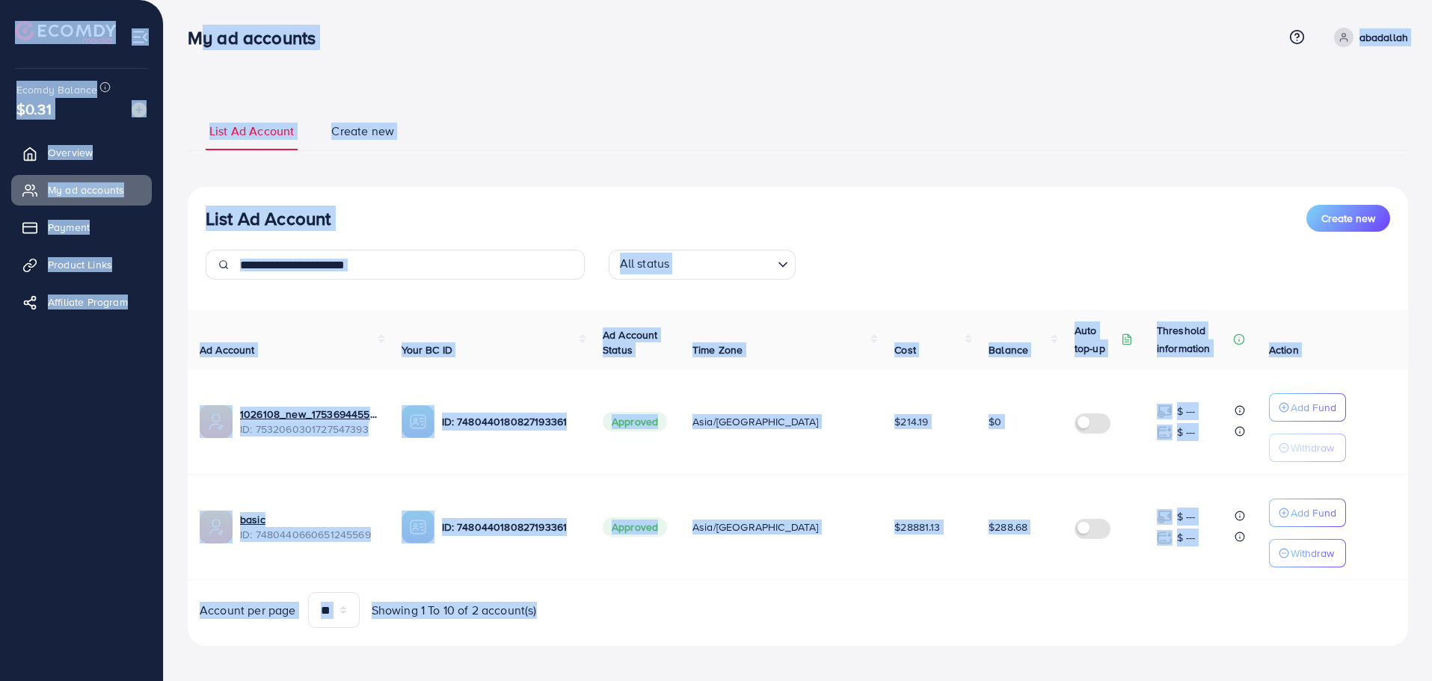
click at [1000, 647] on div "My ad accounts Help Center Contact Support Term and policy About Us abadallah P…" at bounding box center [716, 344] width 1432 height 688
click at [1001, 647] on div "List Ad Account Create new List Ad Account Create new All status Loading... Ad …" at bounding box center [798, 378] width 1220 height 571
drag, startPoint x: 995, startPoint y: 634, endPoint x: 183, endPoint y: 37, distance: 1007.2
click at [183, 37] on div "My ad accounts Help Center Contact Support Term and policy About Us abadallah P…" at bounding box center [716, 344] width 1432 height 688
click at [183, 37] on div "My ad accounts" at bounding box center [258, 38] width 164 height 22
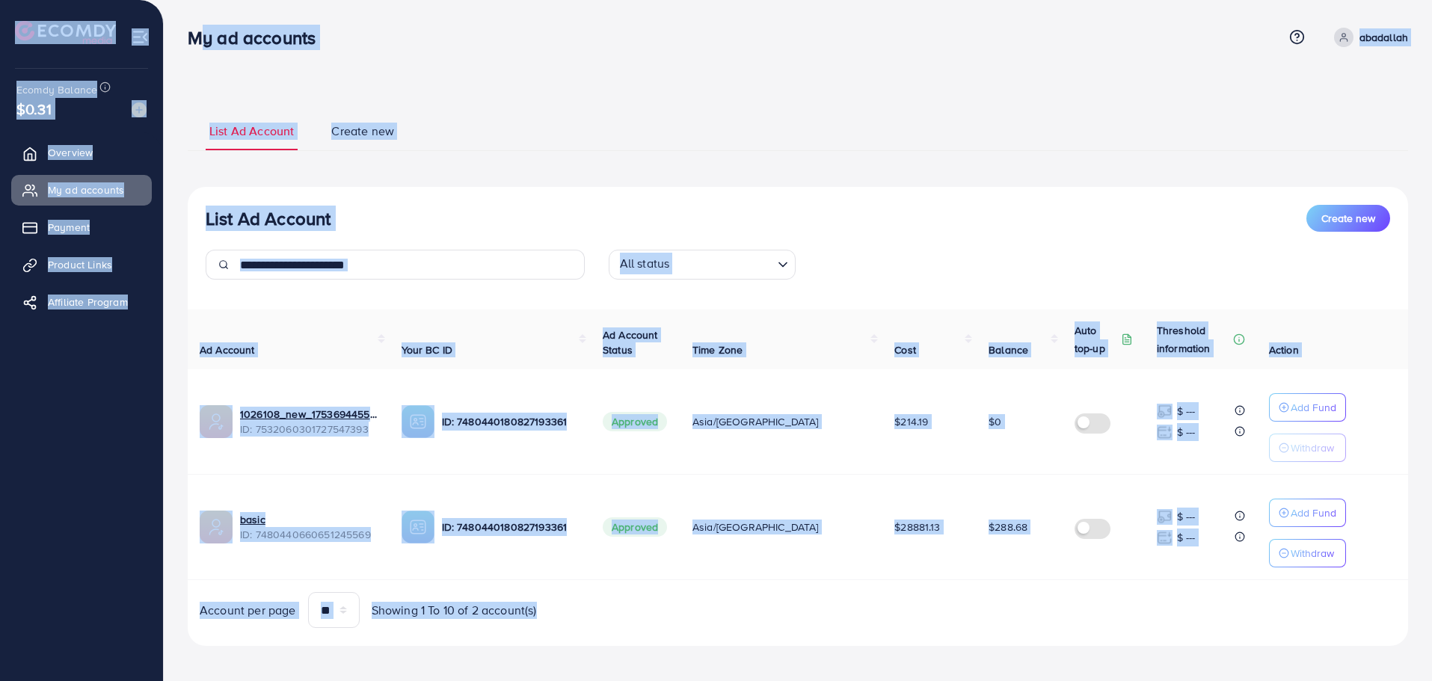
drag, startPoint x: 183, startPoint y: 37, endPoint x: 920, endPoint y: 655, distance: 961.3
click at [920, 655] on div "My ad accounts Help Center Contact Support Term and policy About Us abadallah P…" at bounding box center [716, 344] width 1432 height 688
click at [920, 655] on div "List Ad Account Create new List Ad Account Create new All status Loading... Ad …" at bounding box center [798, 378] width 1220 height 571
drag, startPoint x: 915, startPoint y: 647, endPoint x: 179, endPoint y: 43, distance: 951.0
click at [179, 43] on div "My ad accounts Help Center Contact Support Term and policy About Us abadallah P…" at bounding box center [716, 344] width 1432 height 688
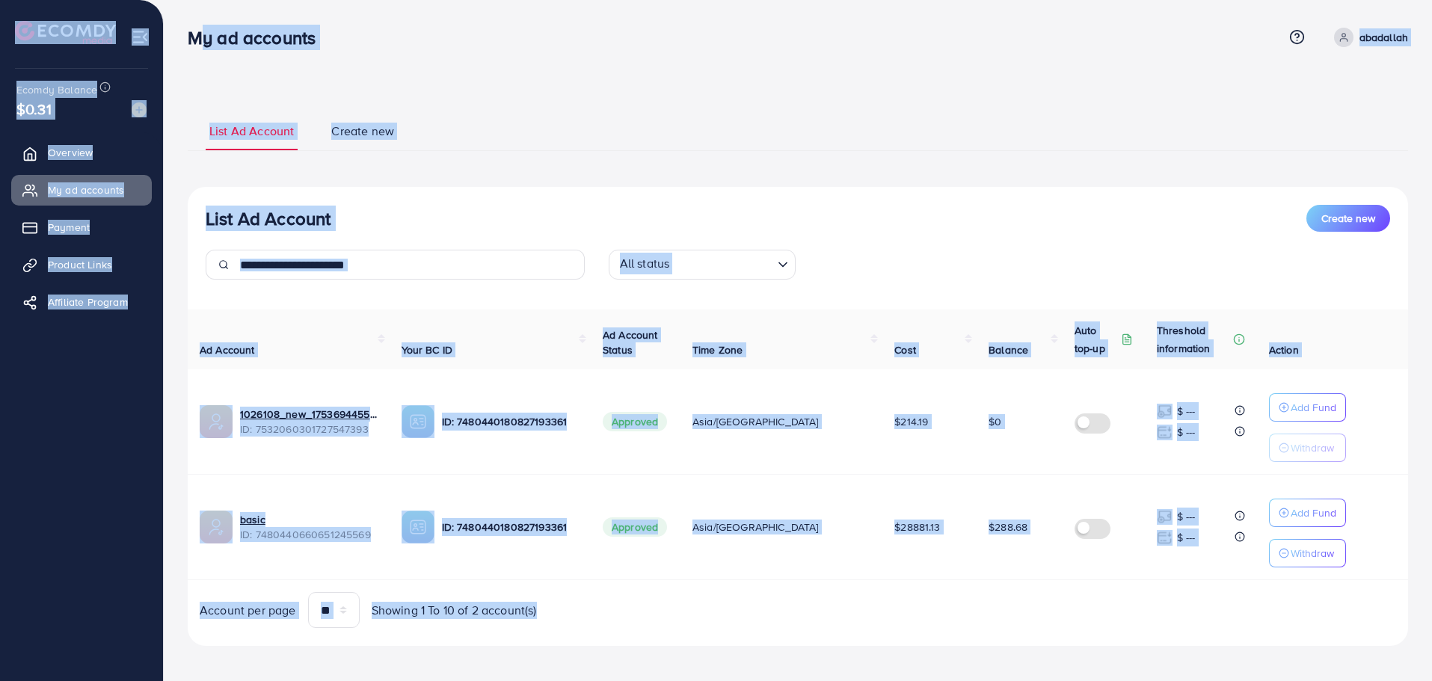
click at [179, 43] on div "My ad accounts" at bounding box center [258, 38] width 164 height 22
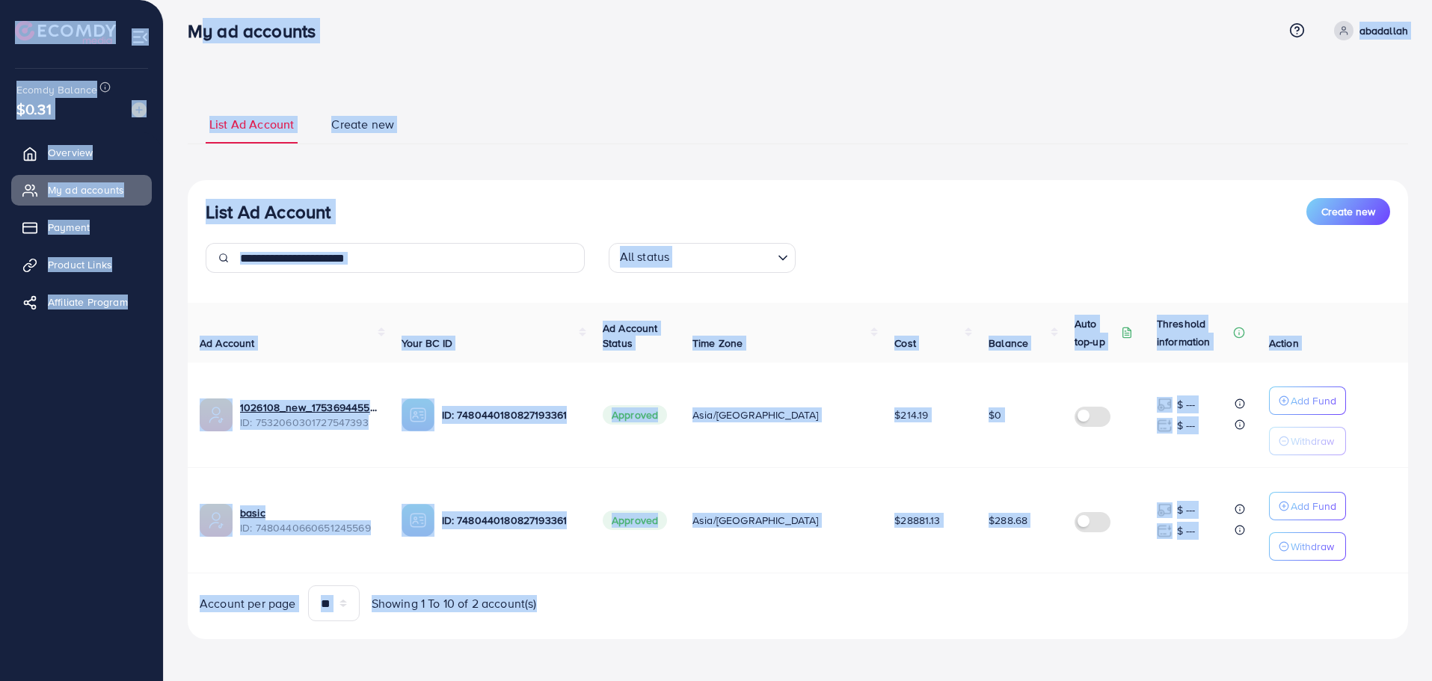
drag, startPoint x: 179, startPoint y: 43, endPoint x: 1021, endPoint y: 716, distance: 1077.3
click at [1021, 674] on html "My ad accounts Help Center Contact Support Term and policy About Us abadallah P…" at bounding box center [716, 333] width 1432 height 681
click at [953, 590] on div "Account per page ** ** ** *** Showing 1 To 10 of 2 account(s)" at bounding box center [798, 604] width 1244 height 36
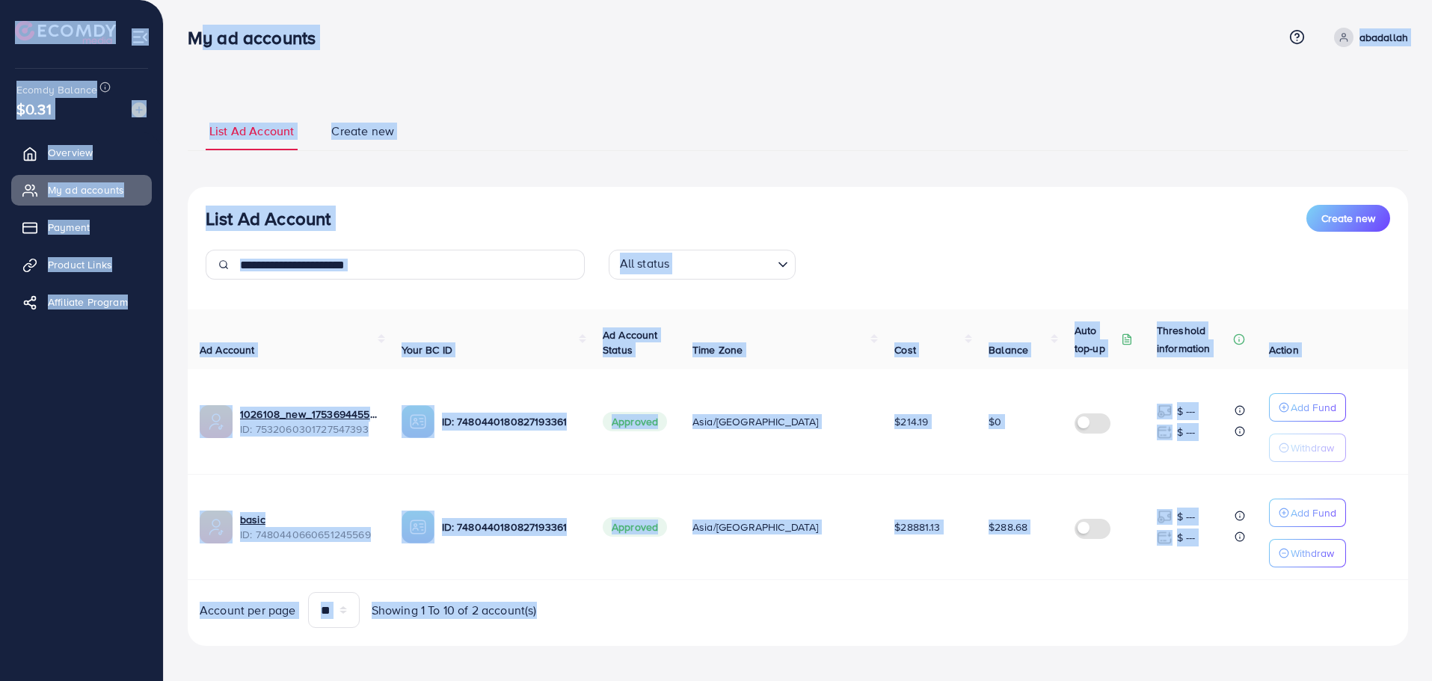
drag, startPoint x: 955, startPoint y: 602, endPoint x: 176, endPoint y: 44, distance: 957.7
click at [176, 44] on div "My ad accounts Help Center Contact Support Term and policy About Us abadallah P…" at bounding box center [716, 344] width 1432 height 688
click at [1012, 177] on div "List Ad Account Create new List Ad Account Create new All status Loading... Ad …" at bounding box center [798, 378] width 1220 height 535
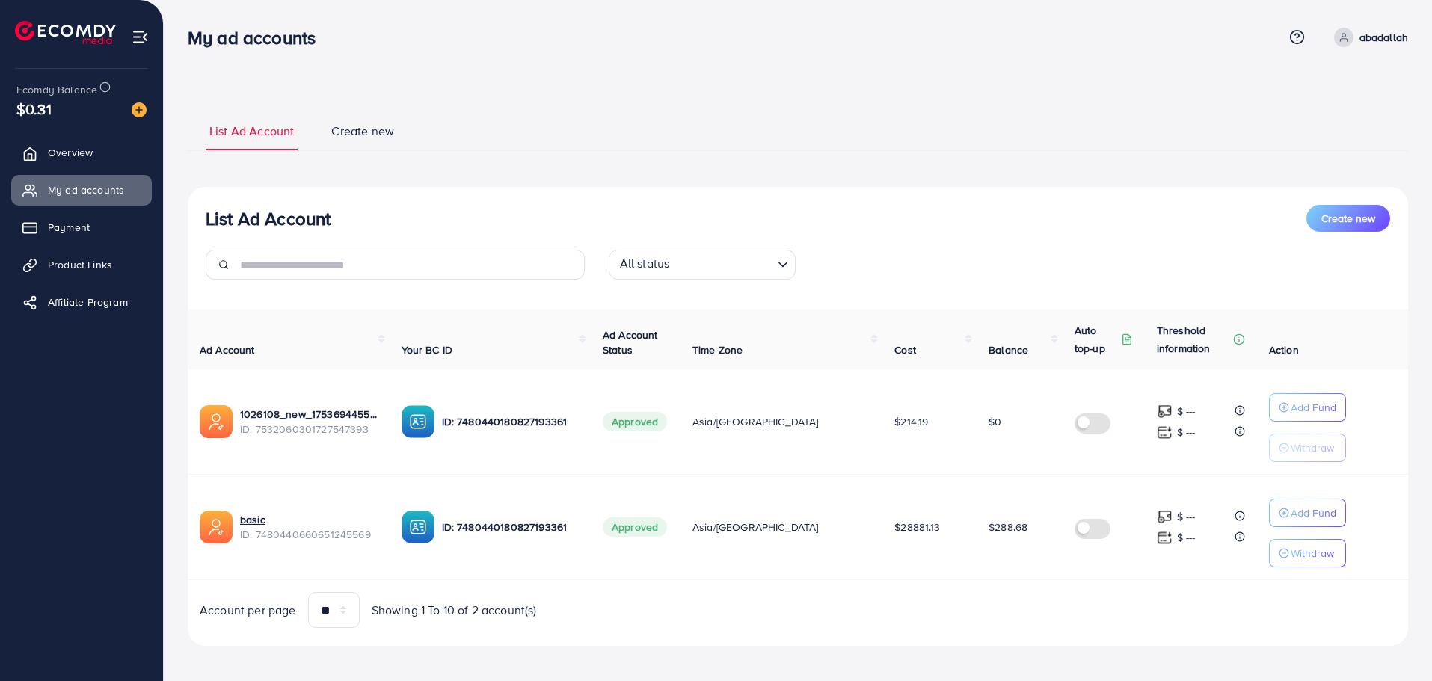
drag, startPoint x: 1226, startPoint y: 627, endPoint x: 181, endPoint y: 33, distance: 1202.2
click at [181, 33] on div "My ad accounts Help Center Contact Support Term and policy About Us abadallah P…" at bounding box center [716, 344] width 1432 height 688
click at [181, 33] on div "My ad accounts" at bounding box center [258, 38] width 164 height 22
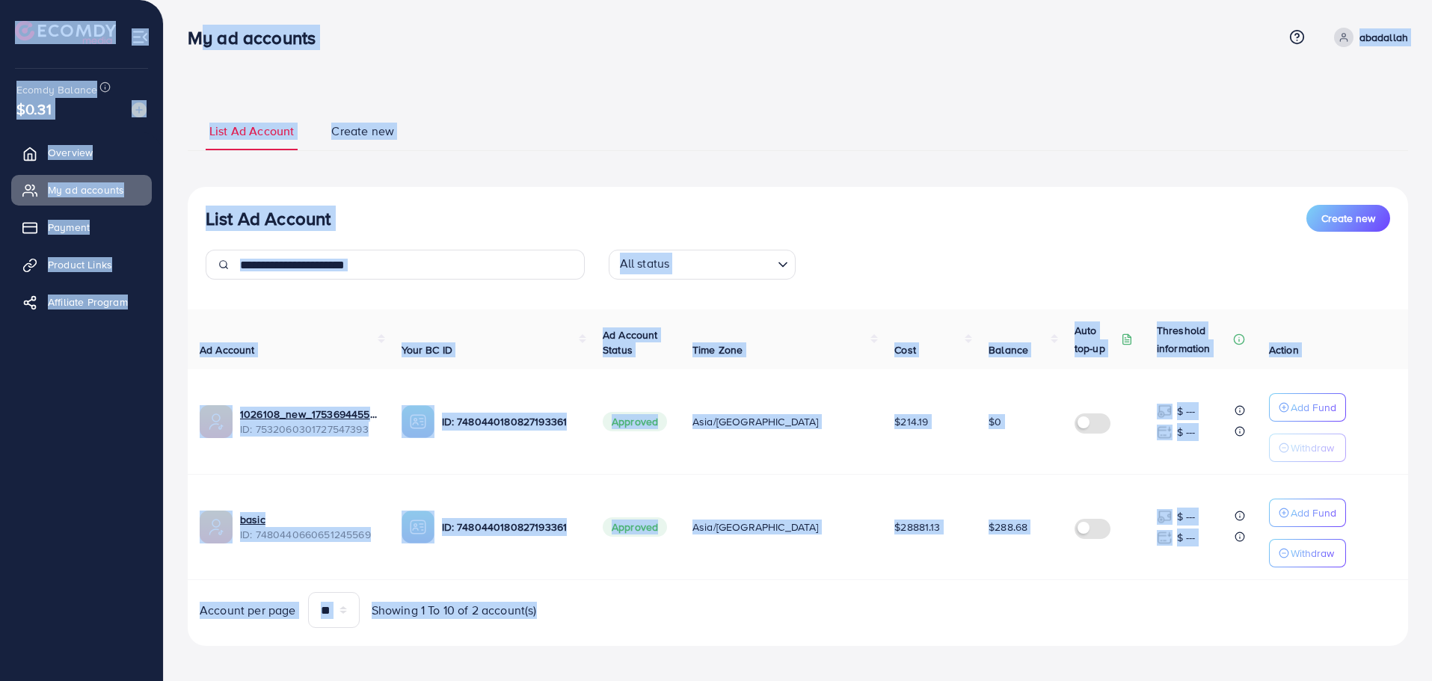
drag, startPoint x: 181, startPoint y: 33, endPoint x: 1317, endPoint y: 601, distance: 1270.1
click at [1317, 601] on div "My ad accounts Help Center Contact Support Term and policy About Us abadallah P…" at bounding box center [716, 344] width 1432 height 688
click at [1011, 610] on div "Account per page ** ** ** *** Showing 1 To 10 of 2 account(s)" at bounding box center [798, 610] width 1244 height 36
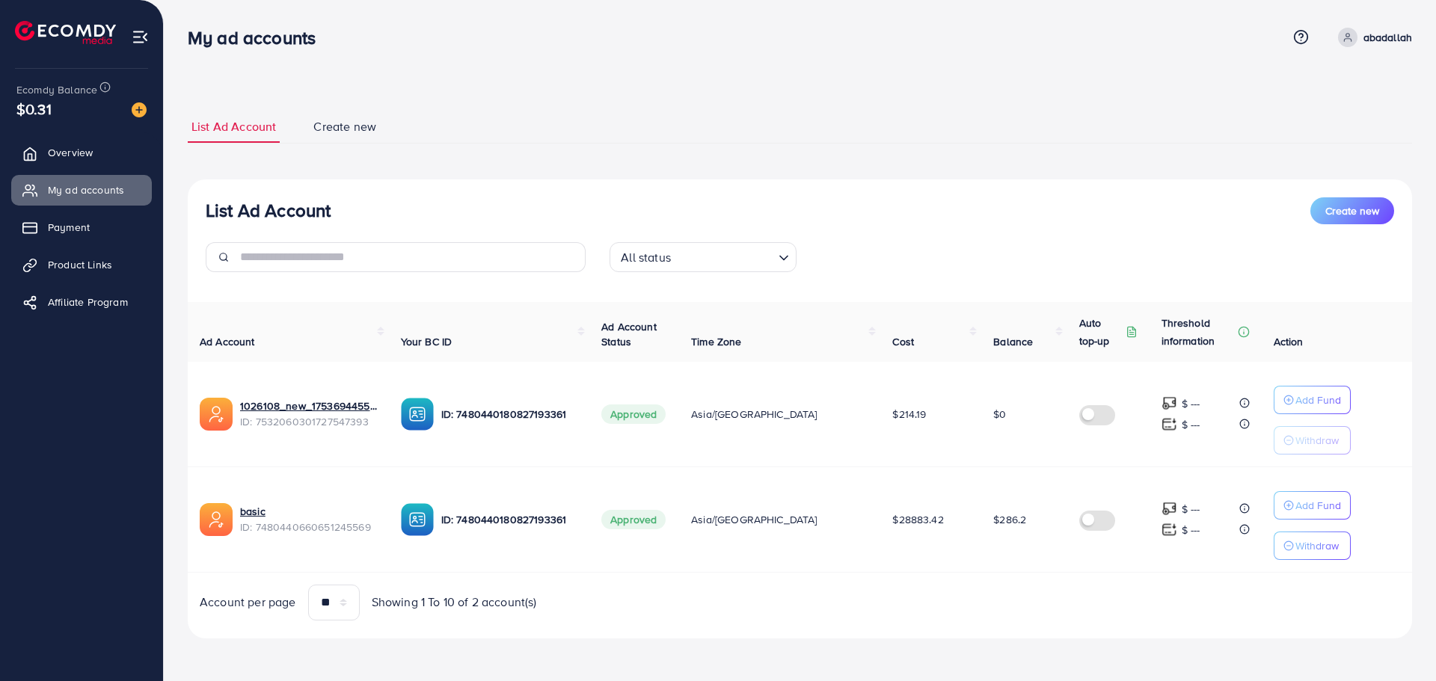
drag, startPoint x: 1191, startPoint y: 613, endPoint x: 180, endPoint y: 16, distance: 1174.0
click at [180, 16] on div "List Ad Account Create new List Ad Account Create new All status Loading... Ad …" at bounding box center [800, 340] width 1272 height 680
click at [180, 17] on div "List Ad Account Create new List Ad Account Create new All status Loading... Ad …" at bounding box center [800, 340] width 1272 height 680
click at [182, 20] on div "List Ad Account Create new List Ad Account Create new All status Loading... Ad …" at bounding box center [800, 340] width 1272 height 680
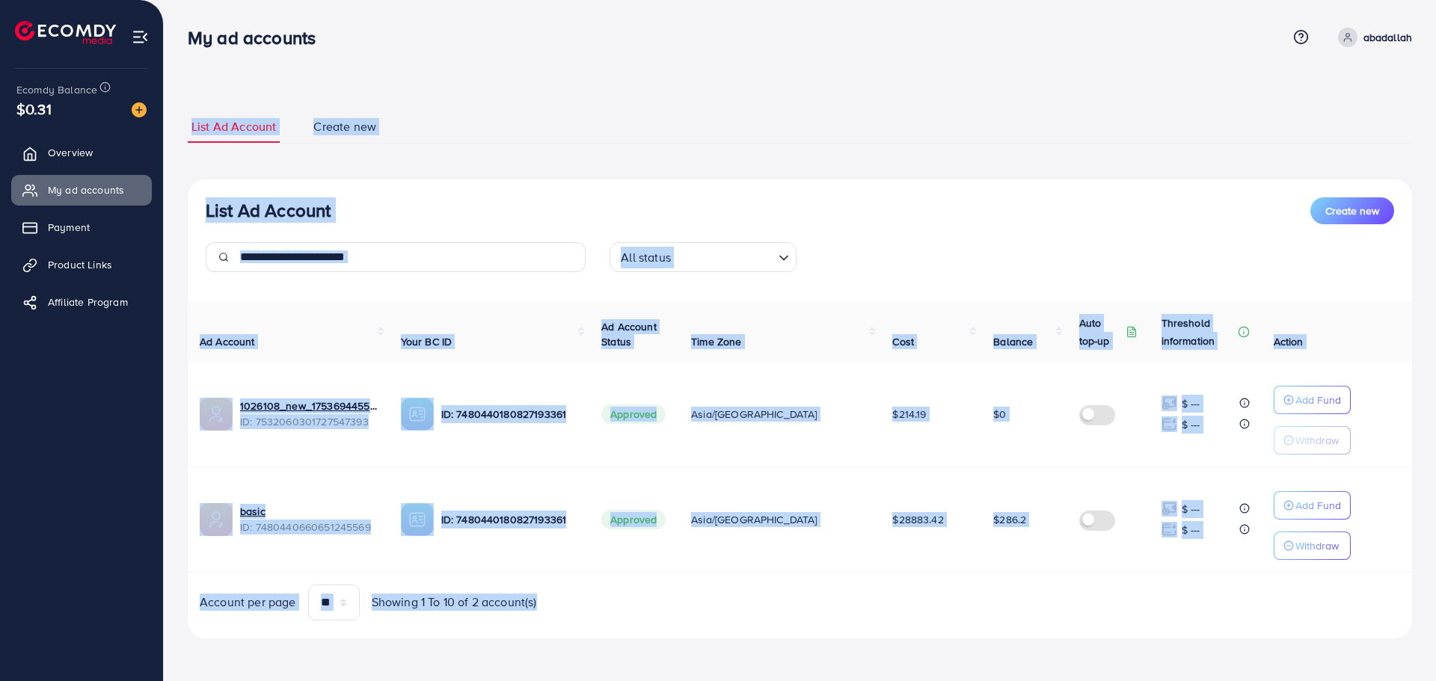
drag, startPoint x: 182, startPoint y: 21, endPoint x: 1189, endPoint y: 586, distance: 1155.1
click at [1189, 586] on div "List Ad Account Create new List Ad Account Create new All status Loading... Ad …" at bounding box center [800, 340] width 1272 height 680
click at [1190, 587] on div "Account per page ** ** ** *** Showing 1 To 10 of 2 account(s)" at bounding box center [800, 603] width 1248 height 36
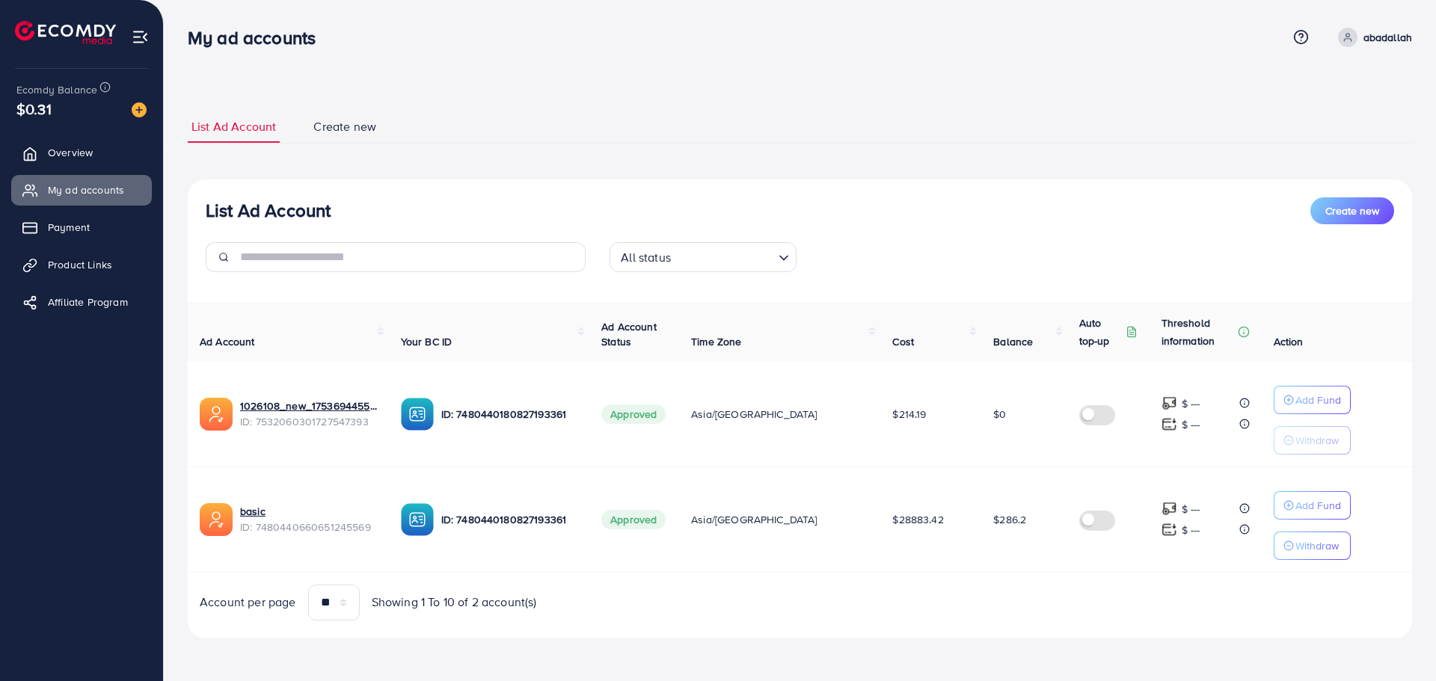
drag, startPoint x: 1227, startPoint y: 614, endPoint x: 179, endPoint y: 36, distance: 1196.5
click at [179, 36] on div "My ad accounts Help Center Contact Support Term and policy About Us [PERSON_NAM…" at bounding box center [718, 340] width 1436 height 680
click at [179, 36] on div "My ad accounts" at bounding box center [258, 38] width 164 height 22
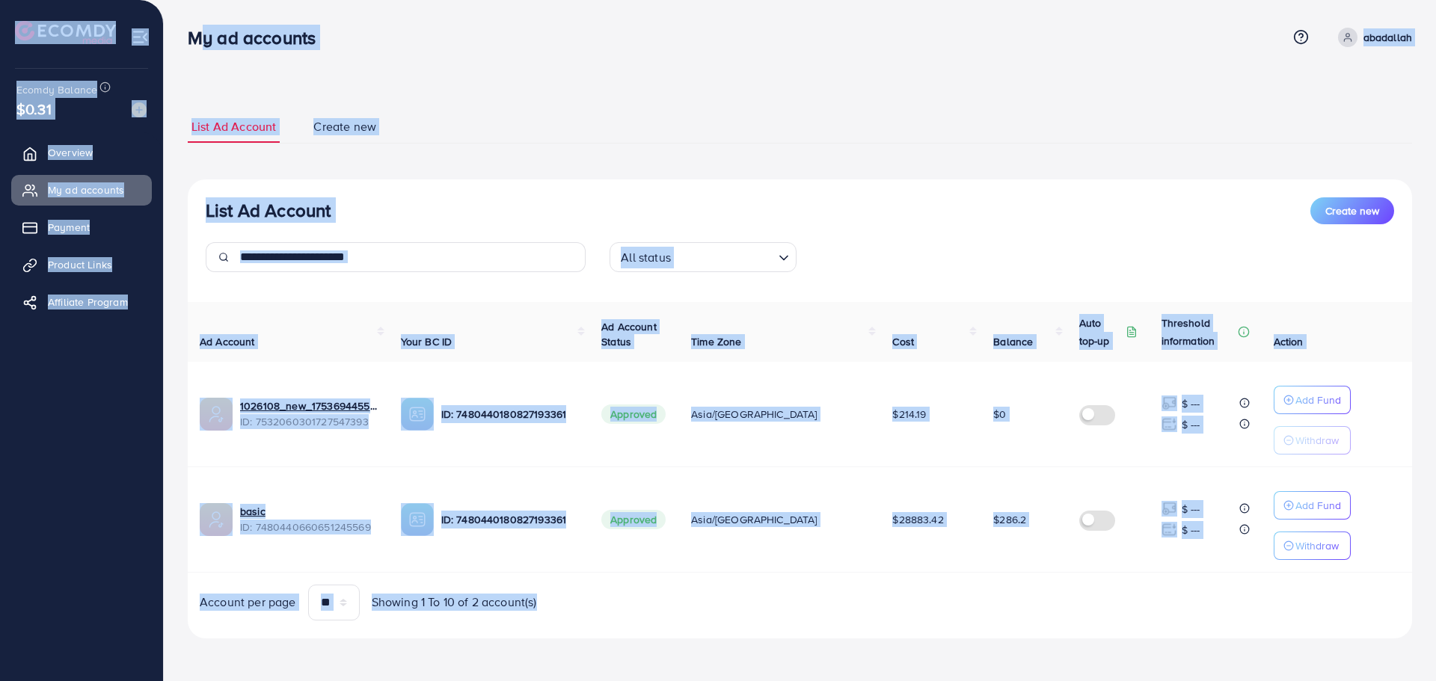
drag, startPoint x: 182, startPoint y: 37, endPoint x: 1065, endPoint y: 668, distance: 1085.5
click at [1069, 680] on html "My ad accounts Help Center Contact Support Term and policy About Us [PERSON_NAM…" at bounding box center [718, 340] width 1436 height 681
click at [1057, 633] on div "List Ad Account Create new All status Loading... Ad Account Your BC ID Ad Accou…" at bounding box center [800, 408] width 1224 height 459
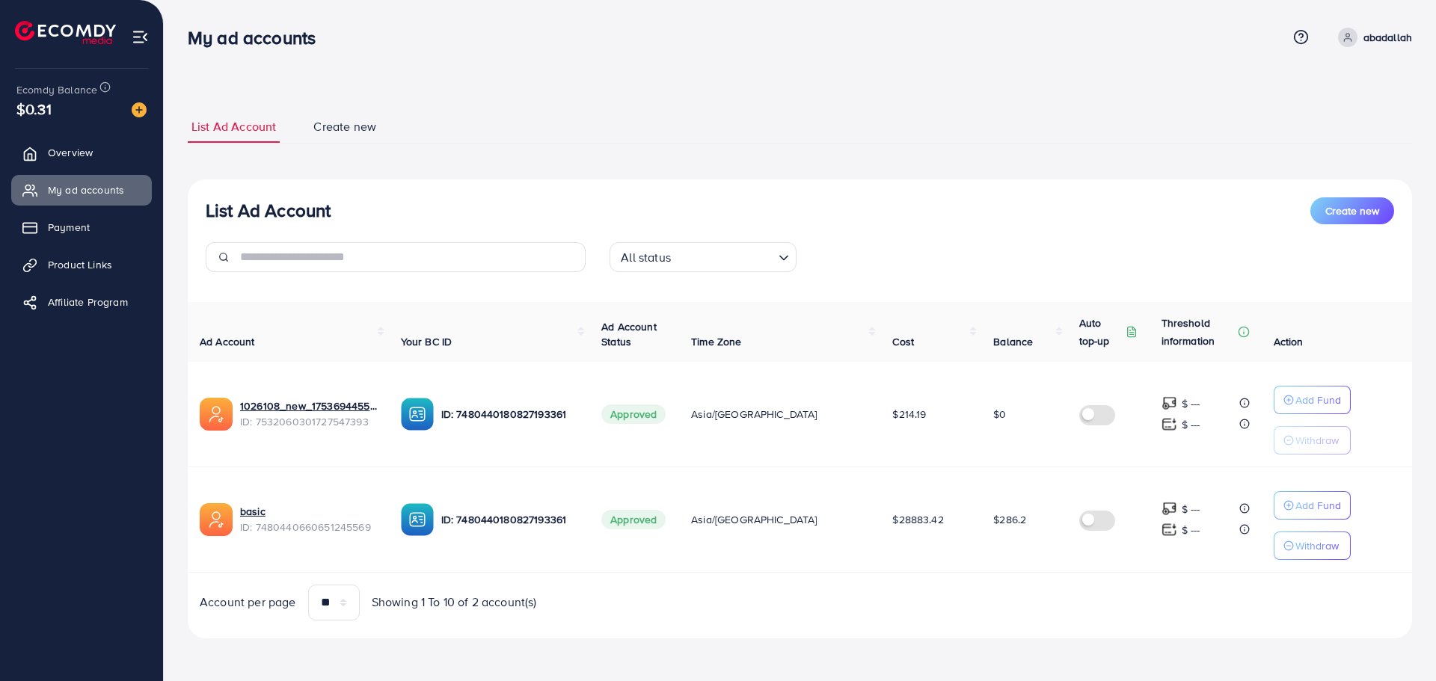
drag, startPoint x: 1054, startPoint y: 630, endPoint x: 186, endPoint y: 32, distance: 1053.9
click at [186, 32] on div "My ad accounts Help Center Contact Support Term and policy About Us [PERSON_NAM…" at bounding box center [718, 340] width 1436 height 680
click at [186, 32] on div "My ad accounts" at bounding box center [258, 38] width 164 height 22
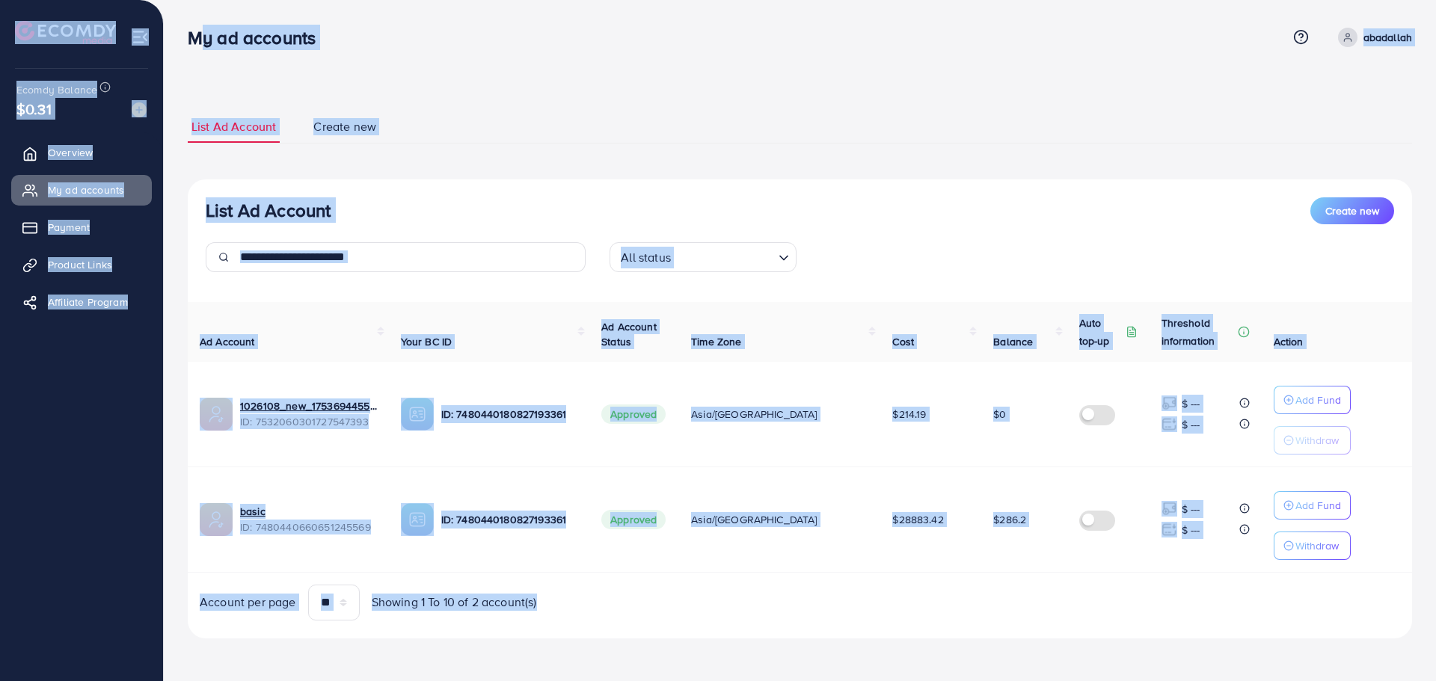
drag, startPoint x: 186, startPoint y: 32, endPoint x: 1027, endPoint y: 647, distance: 1041.3
click at [1027, 647] on div "My ad accounts Help Center Contact Support Term and policy About Us [PERSON_NAM…" at bounding box center [718, 340] width 1436 height 680
